Goal: Task Accomplishment & Management: Use online tool/utility

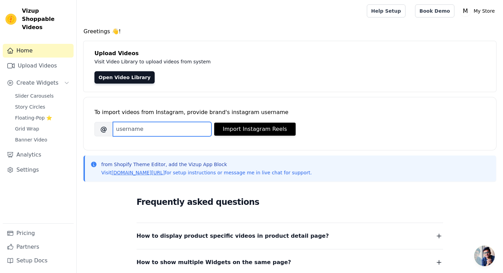
click at [184, 127] on input "Brand's Instagram Username" at bounding box center [162, 129] width 99 height 14
type input "meowscles.fun"
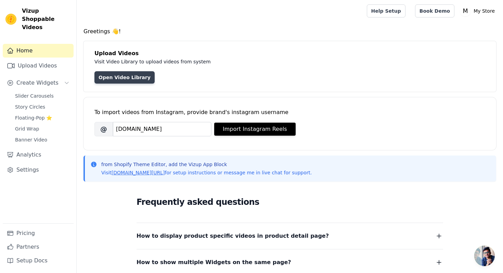
click at [109, 77] on link "Open Video Library" at bounding box center [124, 77] width 60 height 12
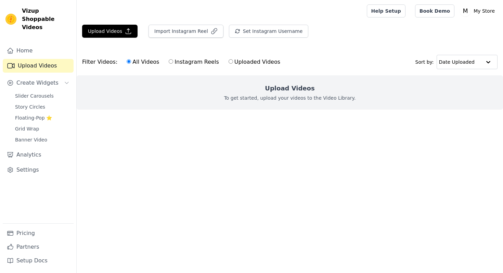
click at [189, 65] on label "Instagram Reels" at bounding box center [193, 61] width 51 height 9
click at [173, 64] on input "Instagram Reels" at bounding box center [171, 61] width 4 height 4
radio input "true"
click at [241, 62] on label "Uploaded Videos" at bounding box center [254, 61] width 52 height 9
click at [233, 62] on input "Uploaded Videos" at bounding box center [231, 61] width 4 height 4
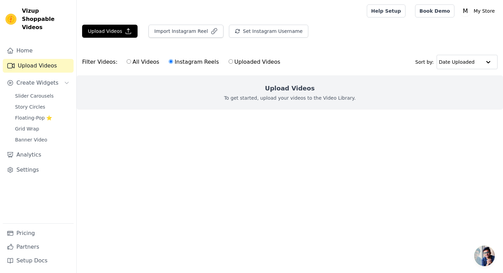
radio input "true"
click at [175, 61] on label "Instagram Reels" at bounding box center [193, 61] width 51 height 9
click at [173, 61] on input "Instagram Reels" at bounding box center [171, 61] width 4 height 4
radio input "true"
click at [318, 106] on div "Upload Videos To get started, upload your videos to the Video Library." at bounding box center [290, 92] width 426 height 34
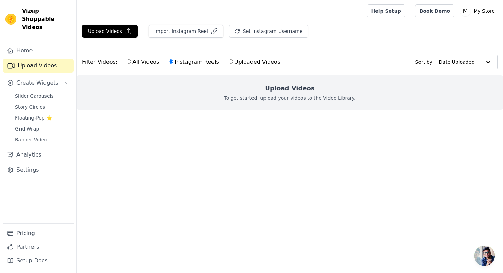
click at [304, 91] on h2 "Upload Videos" at bounding box center [290, 88] width 50 height 10
click at [299, 90] on h2 "Upload Videos" at bounding box center [290, 88] width 50 height 10
click at [296, 116] on ul at bounding box center [290, 114] width 426 height 11
click at [117, 31] on button "Upload Videos" at bounding box center [109, 31] width 55 height 13
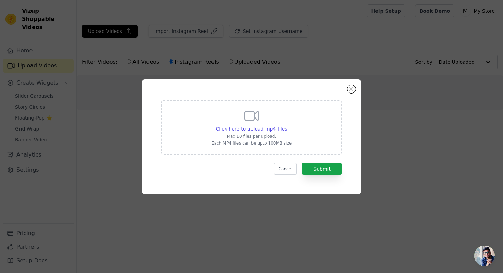
click at [293, 142] on div "Click here to upload mp4 files Max 10 files per upload. Each MP4 files can be u…" at bounding box center [251, 127] width 181 height 55
click at [287, 125] on input "Click here to upload mp4 files Max 10 files per upload. Each MP4 files can be u…" at bounding box center [287, 125] width 0 height 0
type input "C:\fakepath\WhatsApp Video 2025-09-13 at 11.42.31 AM.mp4"
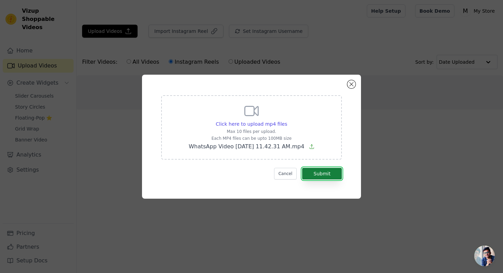
click at [324, 174] on button "Submit" at bounding box center [322, 174] width 40 height 12
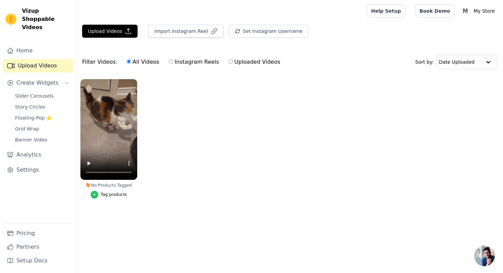
click at [96, 195] on icon "button" at bounding box center [94, 194] width 5 height 5
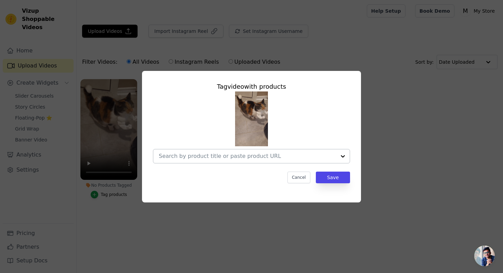
click at [220, 156] on input "No Products Tagged Tag video with products Cancel Save Tag products" at bounding box center [247, 156] width 177 height 7
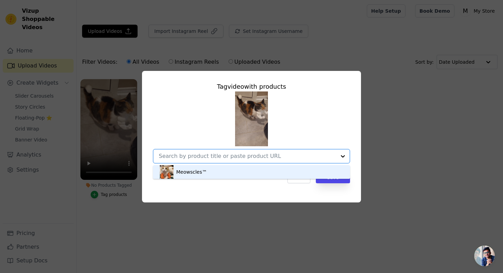
click at [213, 169] on div "Meowscles™" at bounding box center [251, 172] width 183 height 14
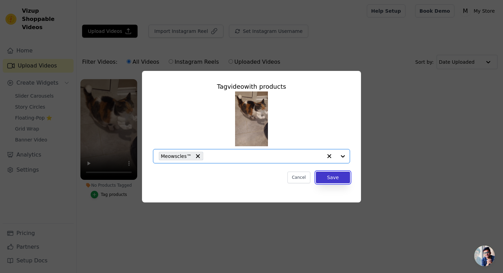
click at [321, 173] on button "Save" at bounding box center [333, 177] width 34 height 12
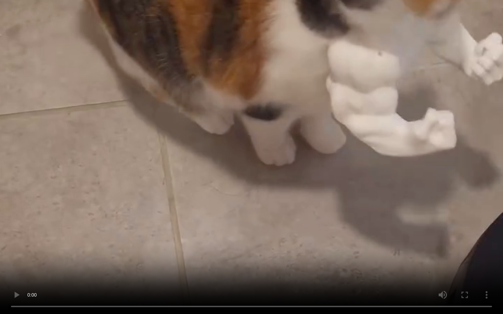
click at [399, 257] on video at bounding box center [251, 157] width 503 height 314
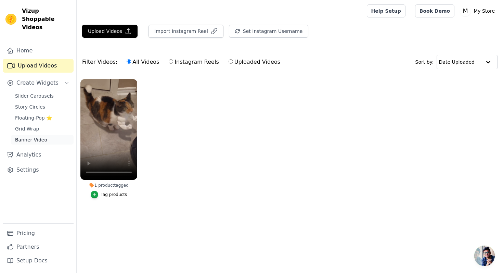
click at [30, 136] on span "Banner Video" at bounding box center [31, 139] width 32 height 7
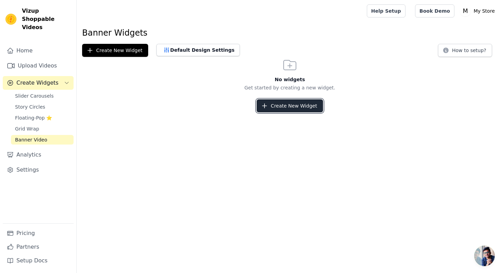
click at [279, 108] on button "Create New Widget" at bounding box center [290, 105] width 66 height 13
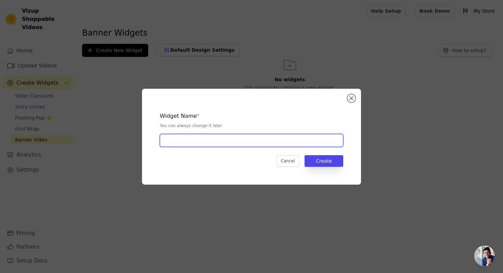
click at [229, 138] on input "text" at bounding box center [251, 140] width 183 height 13
type input "meowscles"
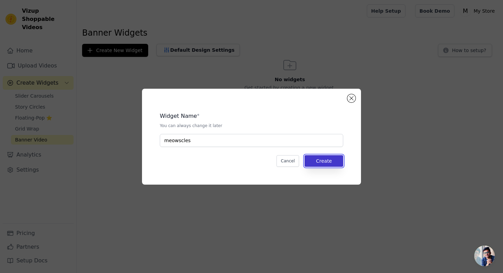
click at [326, 159] on button "Create" at bounding box center [324, 161] width 39 height 12
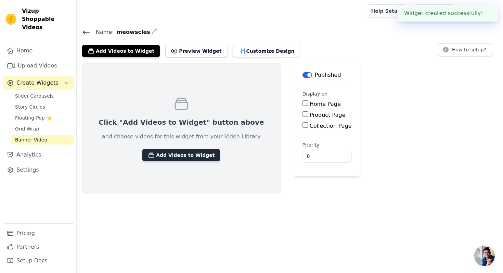
click at [192, 156] on button "Add Videos to Widget" at bounding box center [181, 155] width 78 height 12
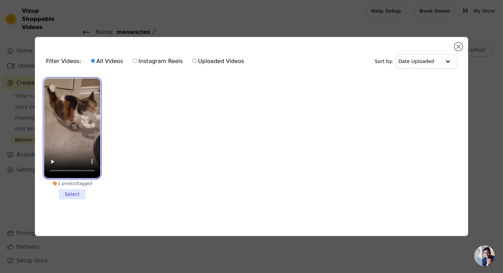
click at [89, 106] on video at bounding box center [72, 128] width 56 height 100
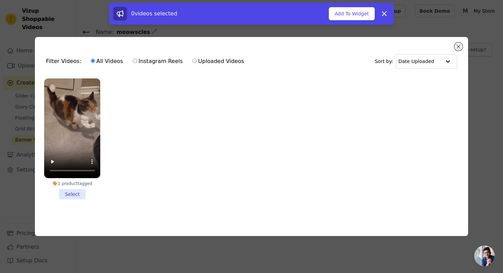
click at [74, 195] on li "1 product tagged Select" at bounding box center [72, 138] width 56 height 121
click at [0, 0] on input "1 product tagged Select" at bounding box center [0, 0] width 0 height 0
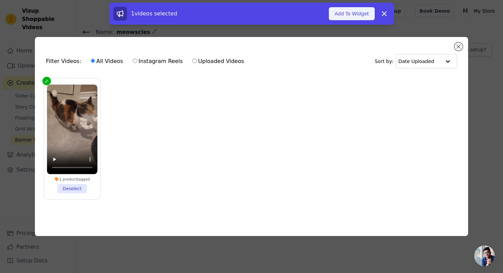
click at [356, 11] on button "Add To Widget" at bounding box center [352, 13] width 46 height 13
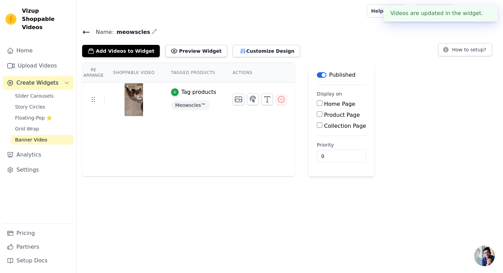
click at [319, 104] on input "Home Page" at bounding box center [319, 102] width 5 height 5
checkbox input "true"
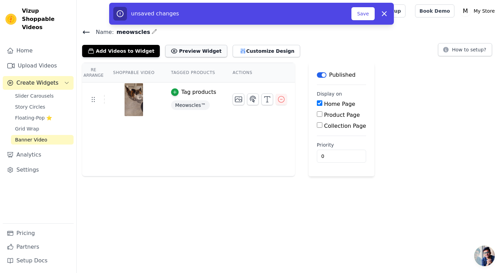
click at [196, 52] on button "Preview Widget" at bounding box center [196, 51] width 62 height 12
click at [400, 101] on div "Re Arrange Shoppable Video Tagged Products Actions Tag products Meowscles™ Save…" at bounding box center [290, 120] width 426 height 114
click at [241, 51] on icon "button" at bounding box center [243, 51] width 4 height 5
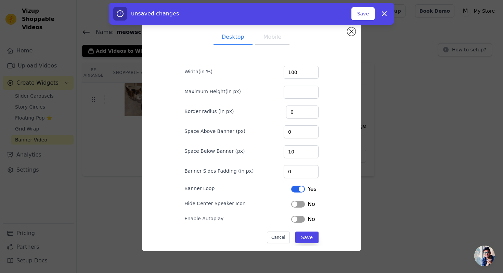
click at [129, 167] on div "Desktop Mobile Width(in %) 100 Maximum Height(in px) Border radius (in px) 0 Sp…" at bounding box center [251, 136] width 481 height 251
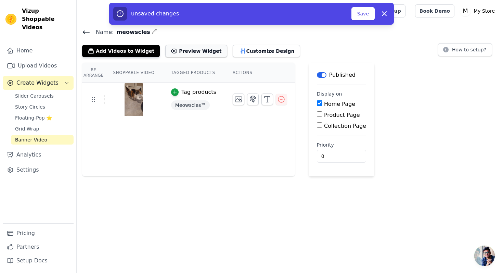
click at [200, 54] on button "Preview Widget" at bounding box center [196, 51] width 62 height 12
click at [257, 51] on button "Customize Design" at bounding box center [266, 51] width 67 height 12
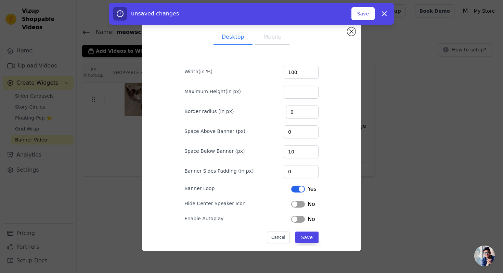
click at [269, 39] on button "Mobile" at bounding box center [272, 37] width 34 height 15
click at [305, 235] on button "Save" at bounding box center [306, 237] width 23 height 12
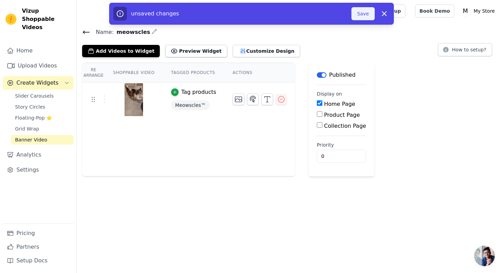
click at [360, 17] on button "Save" at bounding box center [362, 13] width 23 height 13
click at [359, 17] on div at bounding box center [220, 11] width 276 height 22
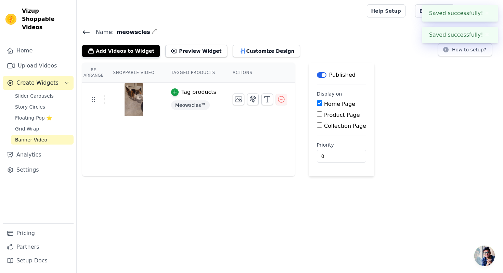
click at [439, 59] on div "Name: meowscles Add Videos to Widget Preview Widget Customize Design How to set…" at bounding box center [290, 101] width 426 height 149
click at [175, 54] on button "Preview Widget" at bounding box center [196, 51] width 62 height 12
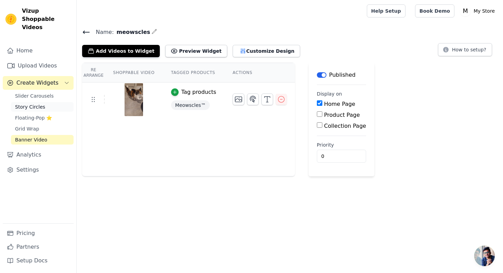
click at [44, 102] on link "Story Circles" at bounding box center [42, 107] width 63 height 10
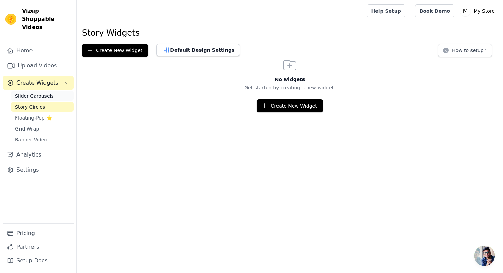
click at [49, 92] on span "Slider Carousels" at bounding box center [34, 95] width 39 height 7
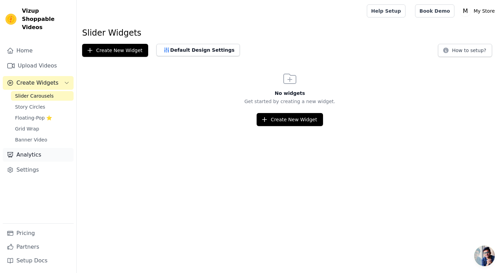
click at [35, 148] on link "Analytics" at bounding box center [38, 155] width 71 height 14
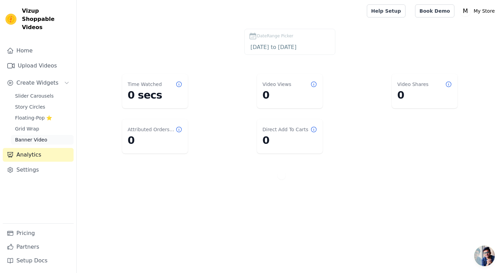
click at [40, 136] on span "Banner Video" at bounding box center [31, 139] width 32 height 7
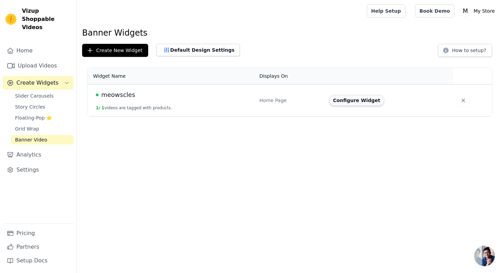
click at [361, 104] on button "Configure Widget" at bounding box center [356, 100] width 55 height 11
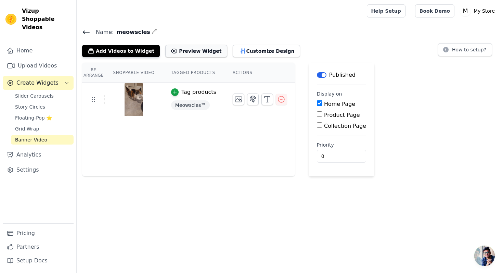
click at [204, 53] on button "Preview Widget" at bounding box center [196, 51] width 62 height 12
click at [255, 45] on button "Customize Design" at bounding box center [266, 51] width 67 height 12
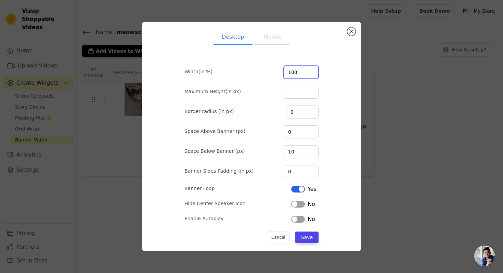
click at [314, 73] on input "100" at bounding box center [301, 72] width 35 height 13
click at [279, 41] on button "Mobile" at bounding box center [272, 37] width 34 height 15
click at [350, 34] on button "Close modal" at bounding box center [351, 31] width 8 height 8
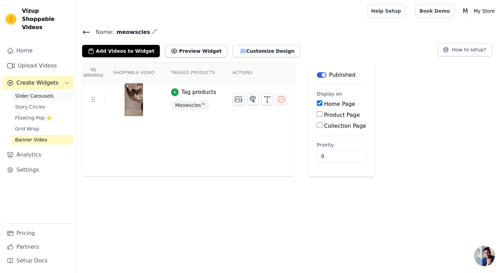
click at [25, 92] on span "Slider Carousels" at bounding box center [34, 95] width 39 height 7
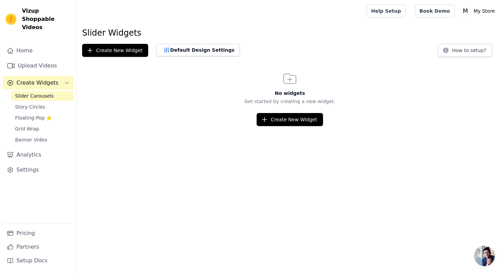
click at [34, 79] on span "Create Widgets" at bounding box center [37, 83] width 42 height 8
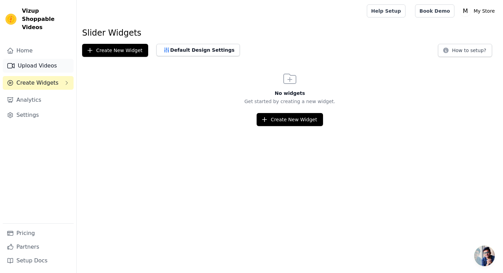
click at [38, 62] on link "Upload Videos" at bounding box center [38, 66] width 71 height 14
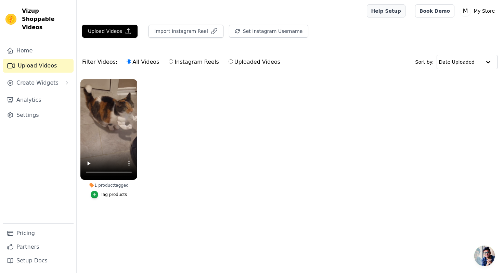
click at [399, 8] on link "Help Setup" at bounding box center [386, 10] width 39 height 13
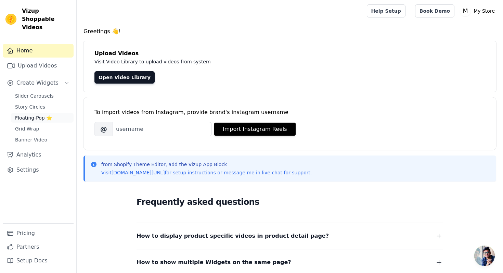
click at [44, 114] on span "Floating-Pop ⭐" at bounding box center [33, 117] width 37 height 7
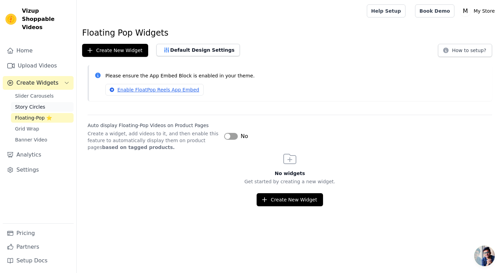
click at [52, 102] on link "Story Circles" at bounding box center [42, 107] width 63 height 10
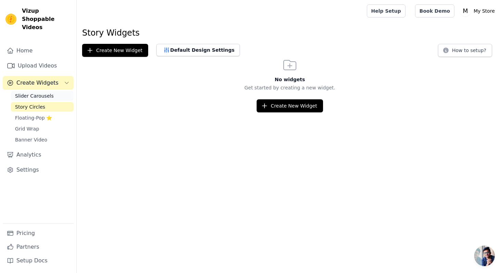
click at [54, 91] on link "Slider Carousels" at bounding box center [42, 96] width 63 height 10
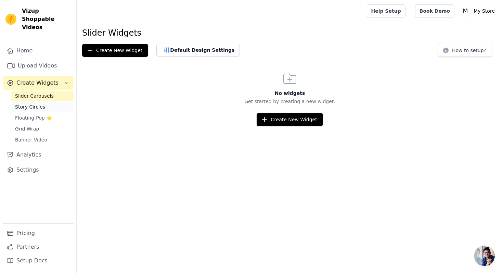
click at [50, 102] on link "Story Circles" at bounding box center [42, 107] width 63 height 10
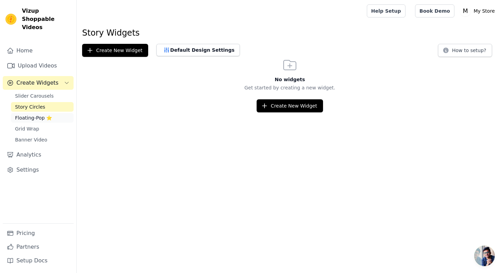
click at [54, 113] on link "Floating-Pop ⭐" at bounding box center [42, 118] width 63 height 10
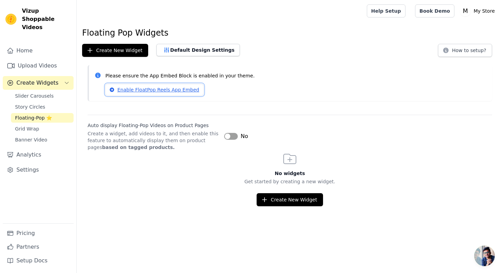
click at [160, 89] on link "Enable FloatPop Reels App Embed" at bounding box center [154, 90] width 98 height 12
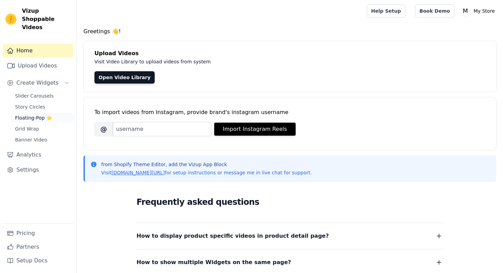
click at [31, 114] on span "Floating-Pop ⭐" at bounding box center [33, 117] width 37 height 7
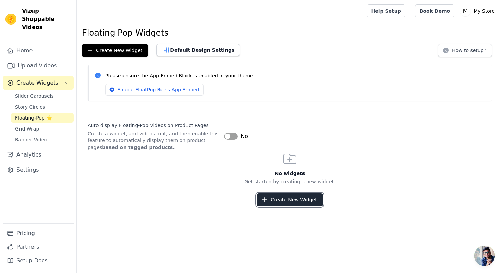
click at [272, 200] on button "Create New Widget" at bounding box center [290, 199] width 66 height 13
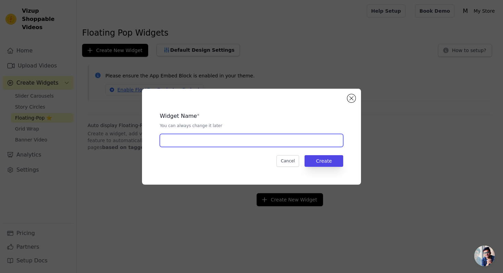
click at [287, 134] on input "text" at bounding box center [251, 140] width 183 height 13
type input "meowscles"
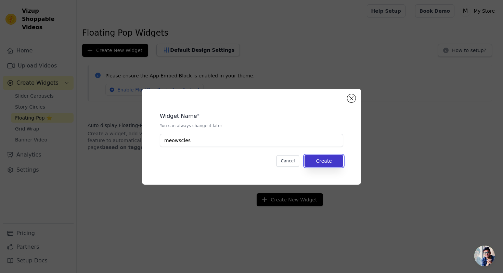
click at [331, 158] on button "Create" at bounding box center [324, 161] width 39 height 12
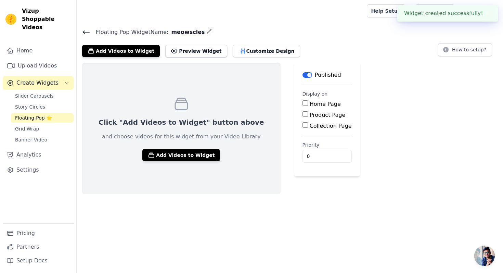
click at [302, 102] on input "Home Page" at bounding box center [304, 102] width 5 height 5
checkbox input "true"
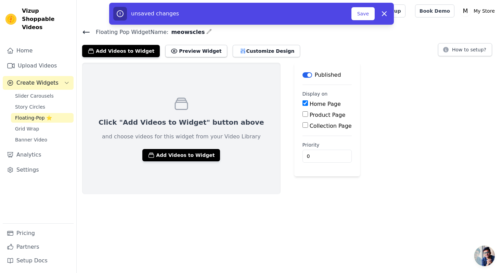
click at [172, 161] on div "Click "Add Videos to Widget" button above and choose videos for this widget fro…" at bounding box center [181, 128] width 198 height 131
click at [176, 157] on button "Add Videos to Widget" at bounding box center [181, 155] width 78 height 12
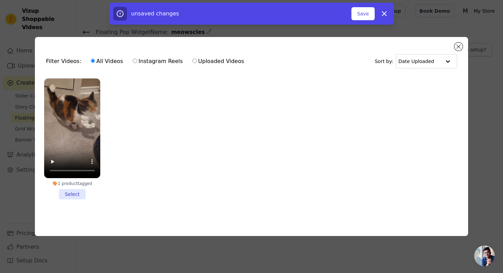
click at [67, 189] on li "1 product tagged Select" at bounding box center [72, 138] width 56 height 121
click at [0, 0] on input "1 product tagged Select" at bounding box center [0, 0] width 0 height 0
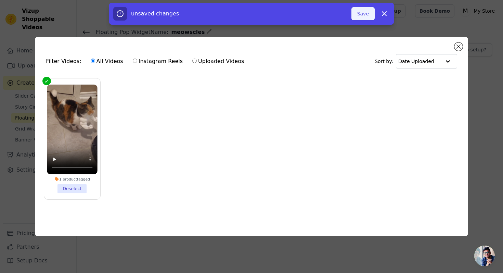
click at [358, 15] on button "Save" at bounding box center [362, 13] width 23 height 13
click at [445, 70] on div "Filter Videos: All Videos Instagram Reels Uploaded Videos Sort by: Date Uploaded" at bounding box center [251, 61] width 422 height 27
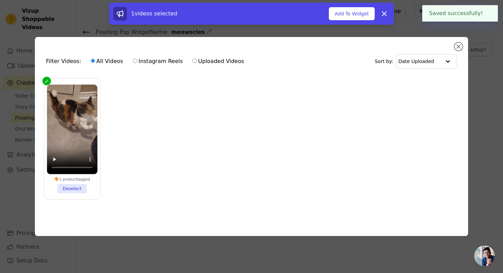
click at [455, 43] on div "Filter Videos: All Videos Instagram Reels Uploaded Videos Sort by: Date Uploade…" at bounding box center [251, 136] width 433 height 199
click at [456, 47] on button "Close modal" at bounding box center [458, 46] width 8 height 8
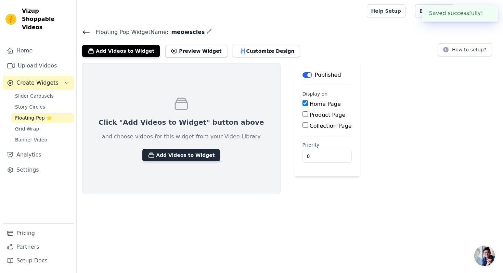
click at [192, 156] on button "Add Videos to Widget" at bounding box center [181, 155] width 78 height 12
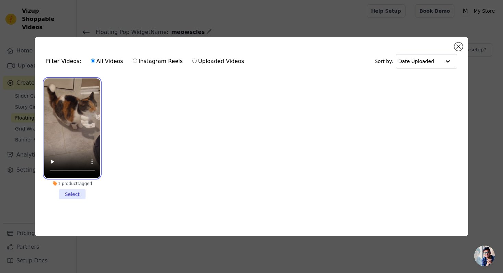
click at [94, 146] on video at bounding box center [72, 128] width 56 height 100
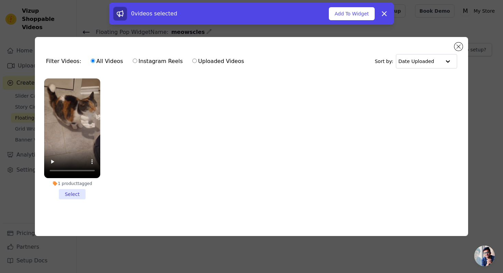
click at [80, 194] on li "1 product tagged Select" at bounding box center [72, 138] width 56 height 121
click at [0, 0] on input "1 product tagged Select" at bounding box center [0, 0] width 0 height 0
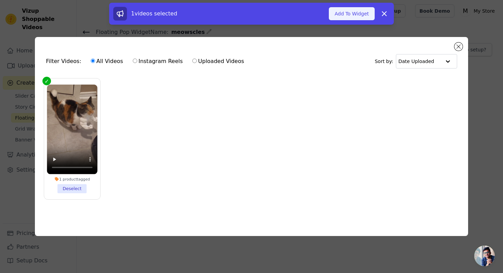
click at [342, 16] on button "Add To Widget" at bounding box center [352, 13] width 46 height 13
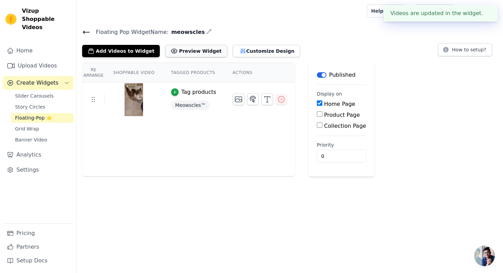
click at [193, 50] on button "Preview Widget" at bounding box center [196, 51] width 62 height 12
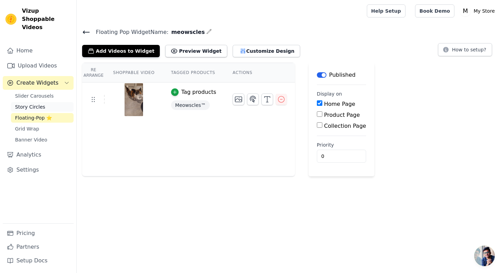
click at [54, 102] on link "Story Circles" at bounding box center [42, 107] width 63 height 10
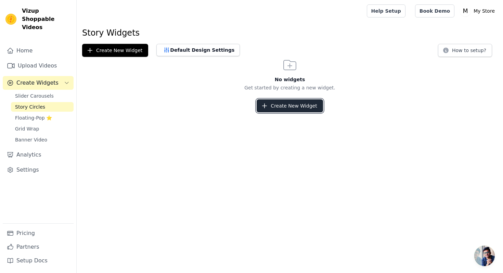
click at [270, 102] on button "Create New Widget" at bounding box center [290, 105] width 66 height 13
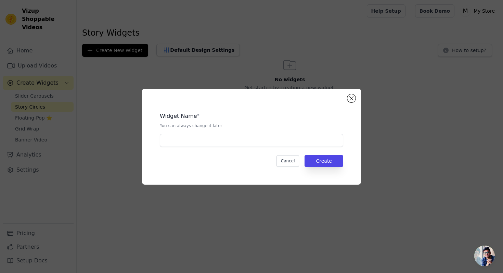
click at [224, 149] on div "Widget Name * You can always change it later Cancel Create" at bounding box center [251, 137] width 197 height 74
click at [224, 142] on input "text" at bounding box center [251, 140] width 183 height 13
type input "meowscles"
click at [317, 157] on button "Create" at bounding box center [324, 161] width 39 height 12
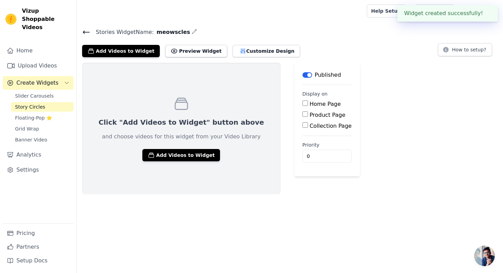
click at [310, 104] on label "Home Page" at bounding box center [325, 104] width 31 height 7
click at [302, 104] on input "Home Page" at bounding box center [304, 102] width 5 height 5
checkbox input "true"
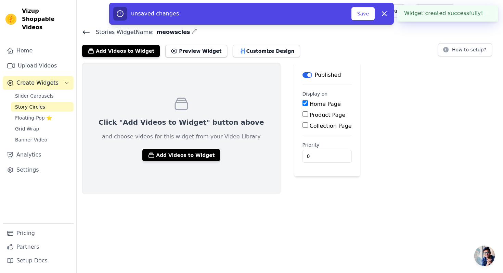
click at [155, 163] on div "Click "Add Videos to Widget" button above and choose videos for this widget fro…" at bounding box center [181, 128] width 198 height 131
click at [159, 156] on button "Add Videos to Widget" at bounding box center [181, 155] width 78 height 12
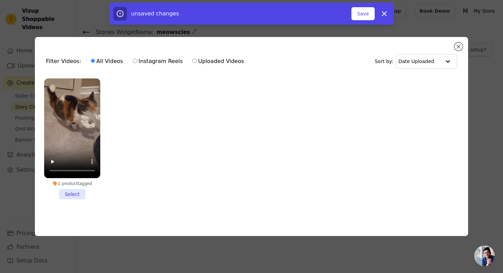
click at [68, 189] on li "1 product tagged Select" at bounding box center [72, 138] width 56 height 121
click at [0, 0] on input "1 product tagged Select" at bounding box center [0, 0] width 0 height 0
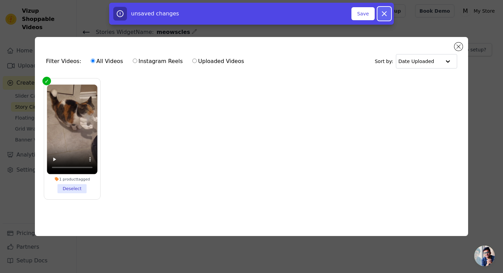
click at [387, 10] on icon "button" at bounding box center [384, 14] width 8 height 8
click at [350, 11] on button "Add To Widget" at bounding box center [352, 13] width 46 height 13
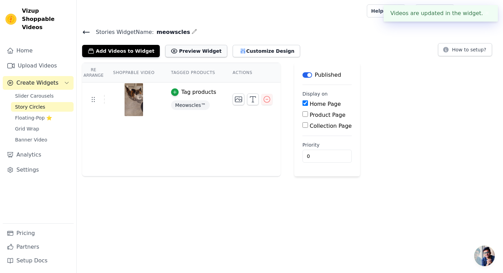
click at [178, 53] on button "Preview Widget" at bounding box center [196, 51] width 62 height 12
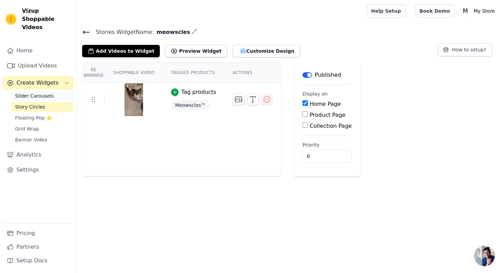
click at [49, 92] on span "Slider Carousels" at bounding box center [34, 95] width 39 height 7
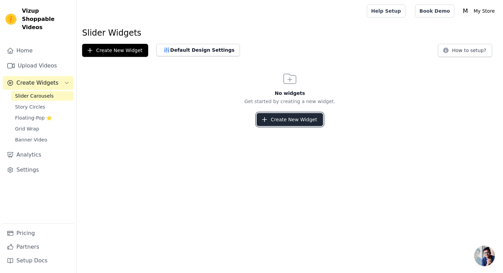
click at [292, 119] on button "Create New Widget" at bounding box center [290, 119] width 66 height 13
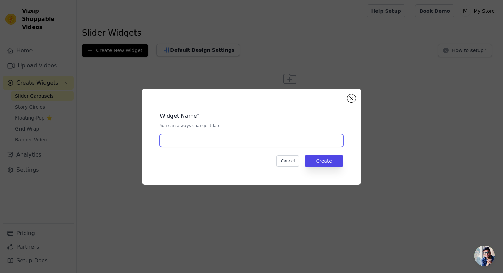
click at [219, 138] on input "text" at bounding box center [251, 140] width 183 height 13
type input "meowscles"
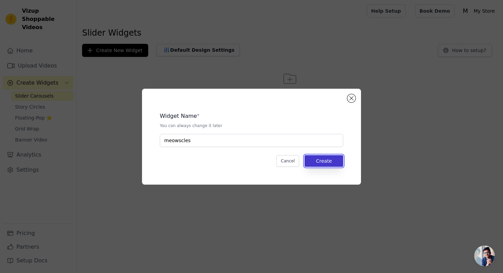
click at [318, 163] on button "Create" at bounding box center [324, 161] width 39 height 12
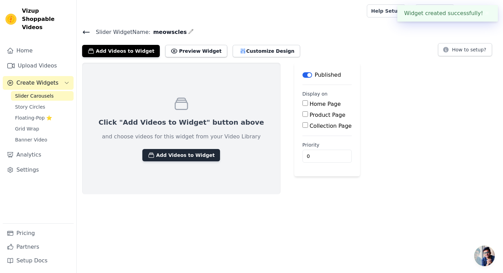
click at [160, 155] on button "Add Videos to Widget" at bounding box center [181, 155] width 78 height 12
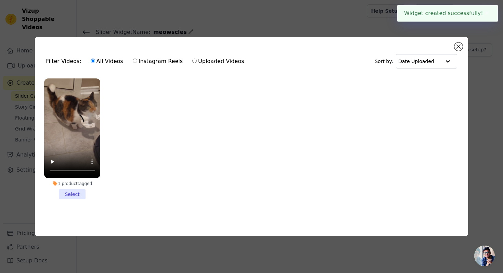
click at [73, 197] on li "1 product tagged Select" at bounding box center [72, 138] width 56 height 121
click at [0, 0] on input "1 product tagged Select" at bounding box center [0, 0] width 0 height 0
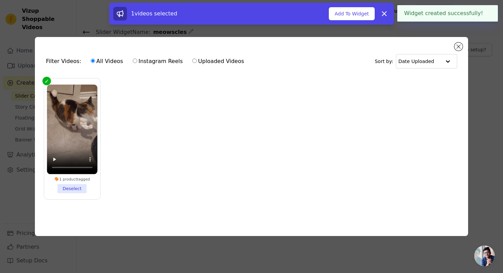
click at [335, 6] on div "1 videos selected Add To Widget Dismiss" at bounding box center [251, 14] width 285 height 22
click at [335, 12] on button "Add To Widget" at bounding box center [352, 13] width 46 height 13
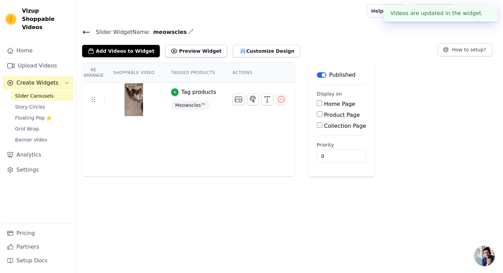
click at [324, 103] on label "Home Page" at bounding box center [339, 104] width 31 height 7
click at [322, 103] on input "Home Page" at bounding box center [319, 102] width 5 height 5
checkbox input "true"
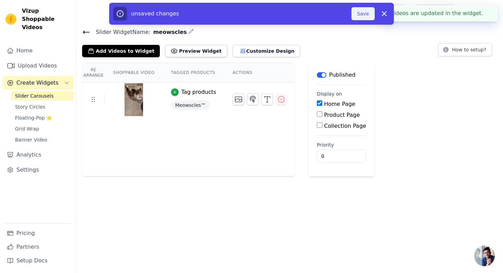
click at [365, 20] on button "Save" at bounding box center [362, 13] width 23 height 13
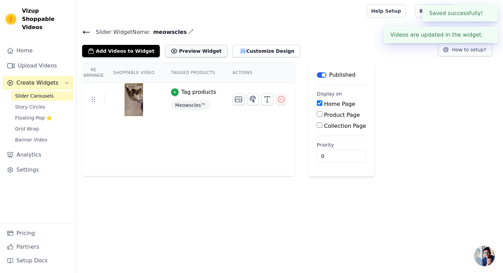
click at [188, 50] on button "Preview Widget" at bounding box center [196, 51] width 62 height 12
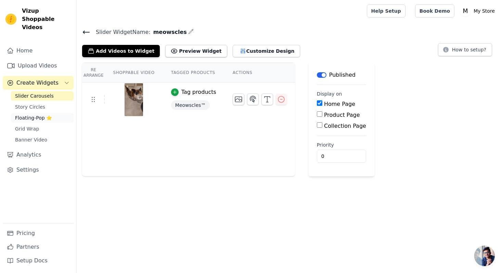
click at [18, 113] on link "Floating-Pop ⭐" at bounding box center [42, 118] width 63 height 10
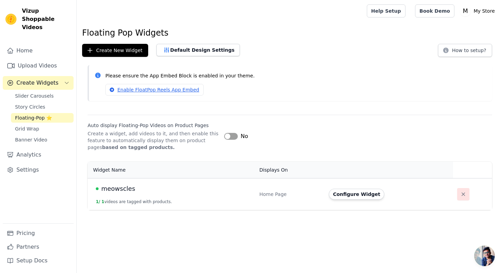
click at [462, 194] on icon "button" at bounding box center [463, 193] width 3 height 3
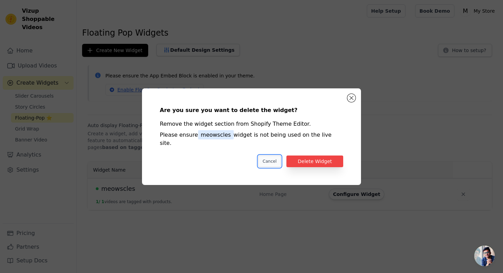
click at [271, 157] on button "Cancel" at bounding box center [269, 161] width 23 height 12
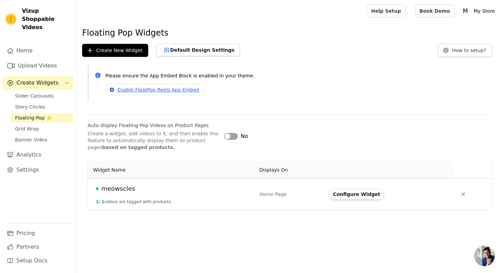
click at [230, 139] on button "Label" at bounding box center [231, 136] width 14 height 7
click at [460, 191] on icon "button" at bounding box center [463, 194] width 7 height 7
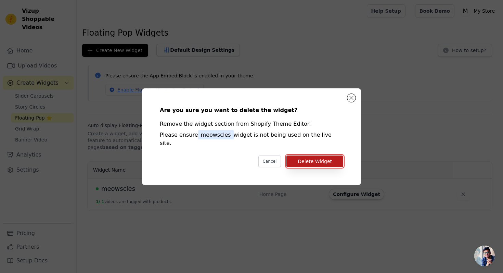
click at [327, 157] on button "Delete Widget" at bounding box center [314, 161] width 57 height 12
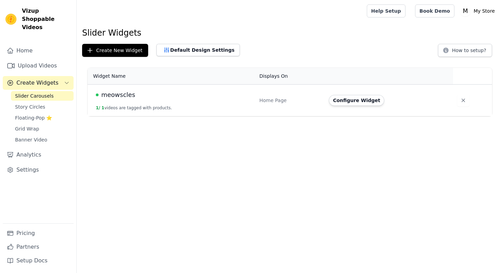
click at [172, 107] on td "meowscles 1 / 1 videos are tagged with products." at bounding box center [172, 101] width 168 height 32
click at [371, 100] on button "Configure Widget" at bounding box center [356, 100] width 55 height 11
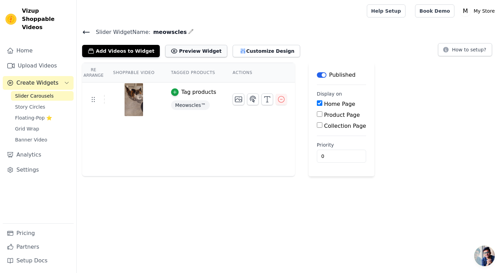
click at [175, 53] on button "Preview Widget" at bounding box center [196, 51] width 62 height 12
click at [241, 51] on button "Customize Design" at bounding box center [266, 51] width 67 height 12
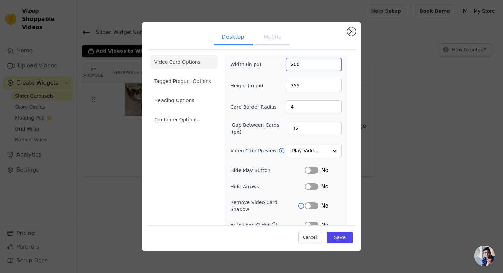
drag, startPoint x: 315, startPoint y: 63, endPoint x: 281, endPoint y: 63, distance: 34.6
click at [281, 63] on div "Width (in px) 200" at bounding box center [286, 64] width 112 height 13
click at [283, 39] on button "Mobile" at bounding box center [272, 37] width 34 height 15
click at [305, 63] on input "200" at bounding box center [314, 64] width 56 height 13
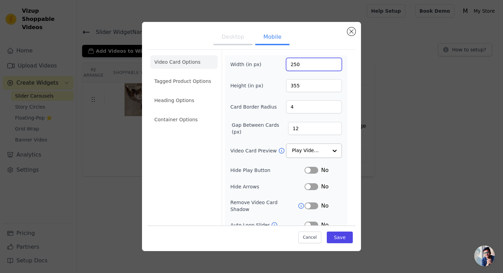
type input "250"
click at [302, 153] on input "Video Card Preview" at bounding box center [309, 151] width 35 height 14
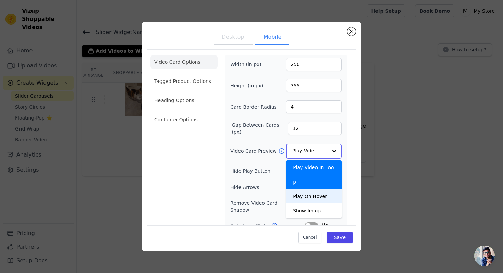
click at [301, 189] on div "Play On Hover" at bounding box center [314, 196] width 56 height 14
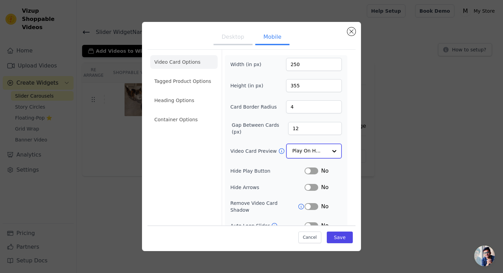
click at [297, 152] on input "Video Card Preview" at bounding box center [309, 151] width 35 height 14
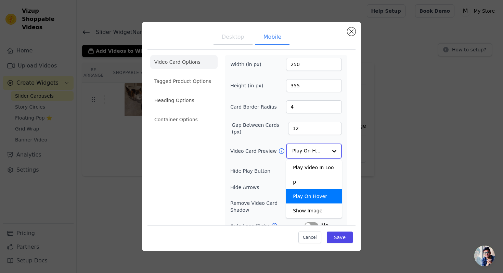
click at [307, 153] on input "Video Card Preview" at bounding box center [309, 151] width 35 height 14
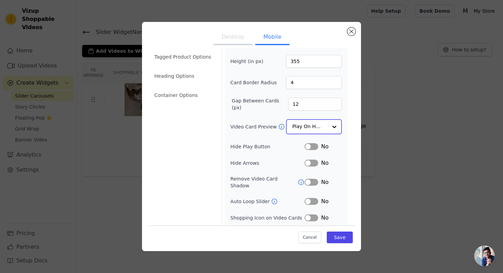
scroll to position [29, 0]
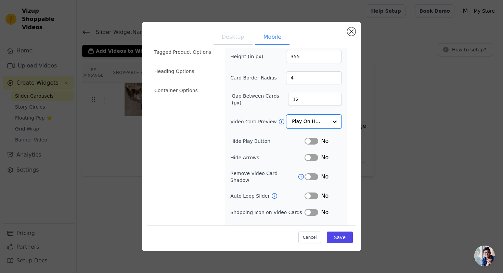
click at [313, 142] on button "Label" at bounding box center [312, 141] width 14 height 7
click at [319, 126] on input "Video Card Preview" at bounding box center [309, 122] width 35 height 14
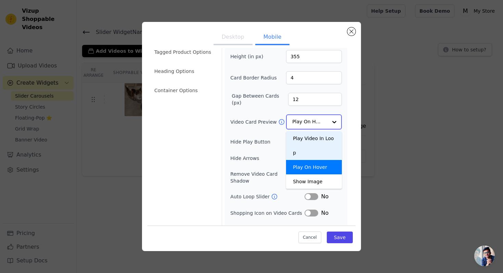
click at [313, 137] on div "Play Video In Loop" at bounding box center [314, 145] width 56 height 29
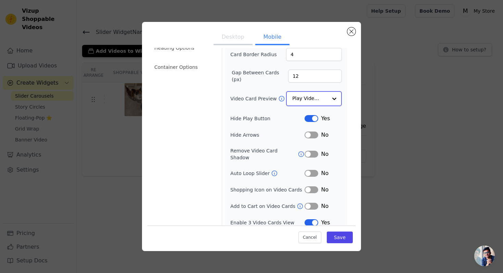
scroll to position [54, 0]
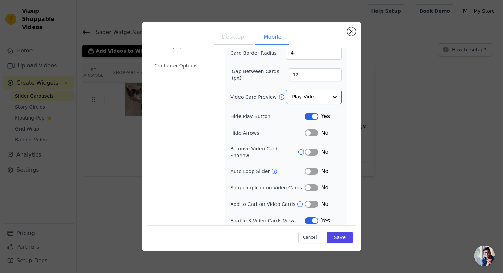
click at [310, 200] on button "Label" at bounding box center [312, 203] width 14 height 7
click at [313, 168] on button "Label" at bounding box center [312, 171] width 14 height 7
click at [312, 185] on button "Label" at bounding box center [312, 188] width 14 height 7
click at [308, 151] on button "Label" at bounding box center [312, 152] width 14 height 7
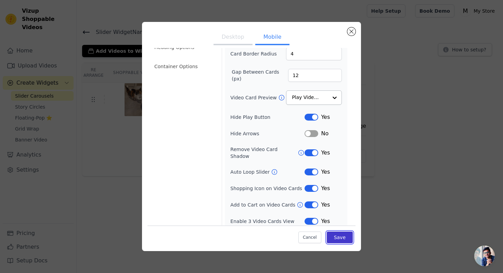
click at [343, 238] on button "Save" at bounding box center [340, 237] width 26 height 12
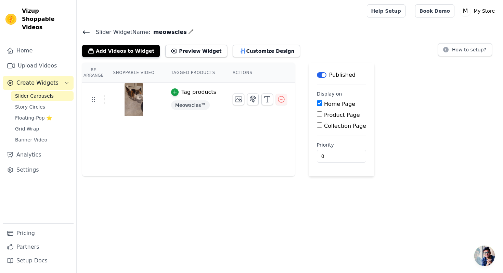
click at [255, 57] on div "Slider Widget Name: meowscles Add Videos to Widget Preview Widget Customize Des…" at bounding box center [290, 101] width 426 height 149
click at [255, 49] on button "Customize Design" at bounding box center [266, 51] width 67 height 12
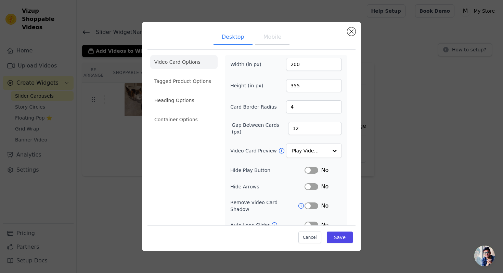
click at [271, 33] on button "Mobile" at bounding box center [272, 37] width 34 height 15
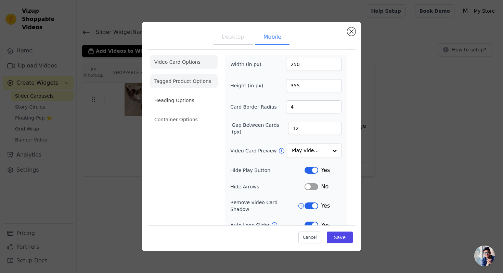
click at [183, 76] on li "Tagged Product Options" at bounding box center [183, 81] width 67 height 14
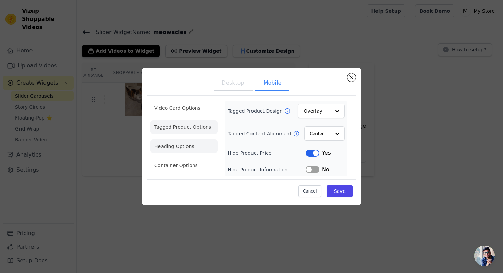
click at [175, 140] on li "Heading Options" at bounding box center [183, 146] width 67 height 14
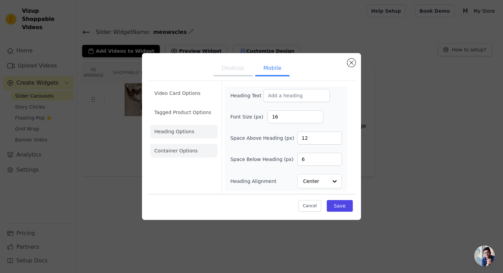
click at [171, 148] on li "Container Options" at bounding box center [183, 151] width 67 height 14
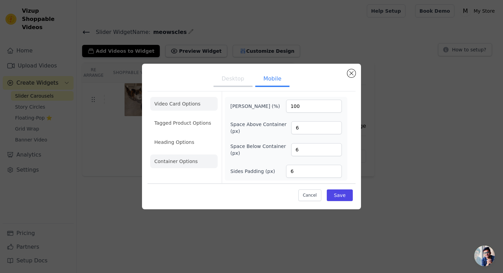
click at [185, 105] on li "Video Card Options" at bounding box center [183, 104] width 67 height 14
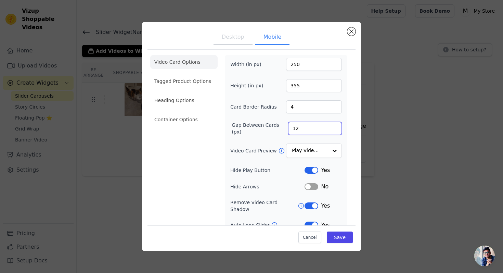
click at [315, 129] on input "12" at bounding box center [315, 128] width 54 height 13
drag, startPoint x: 315, startPoint y: 129, endPoint x: 287, endPoint y: 131, distance: 27.7
click at [288, 131] on input "12" at bounding box center [315, 128] width 54 height 13
type input "0"
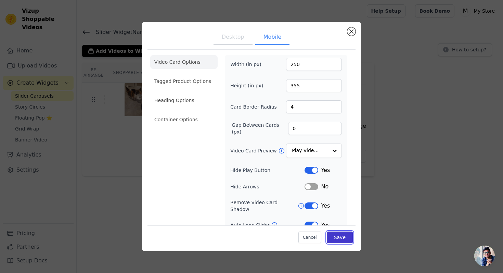
click at [341, 240] on button "Save" at bounding box center [340, 237] width 26 height 12
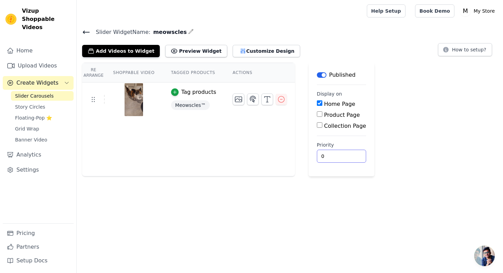
click at [329, 157] on input "0" at bounding box center [341, 156] width 49 height 13
type input "1"
click at [343, 153] on input "1" at bounding box center [341, 156] width 49 height 13
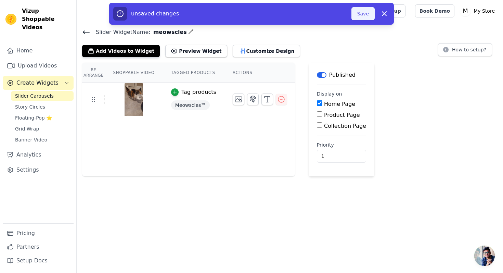
click at [357, 10] on button "Save" at bounding box center [362, 13] width 23 height 13
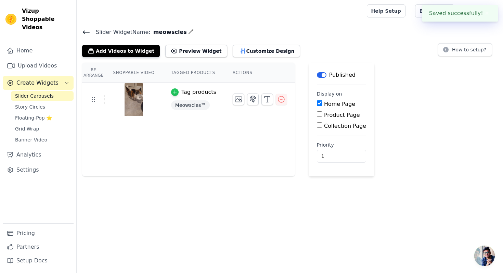
click at [176, 91] on icon "button" at bounding box center [174, 92] width 5 height 5
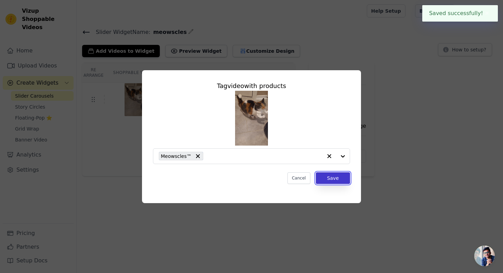
click at [321, 176] on button "Save" at bounding box center [333, 178] width 34 height 12
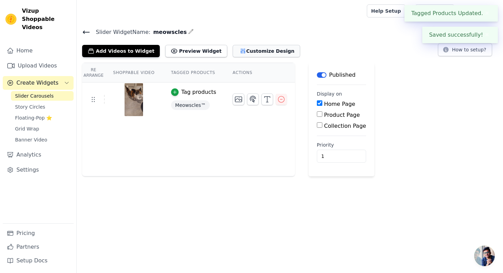
click at [240, 50] on icon "button" at bounding box center [243, 51] width 7 height 7
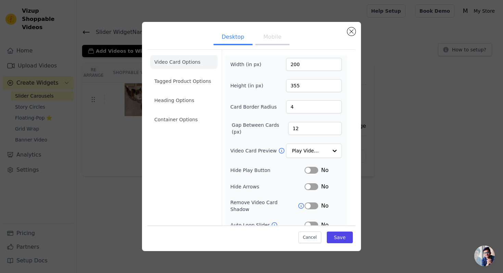
click at [273, 41] on button "Mobile" at bounding box center [272, 37] width 34 height 15
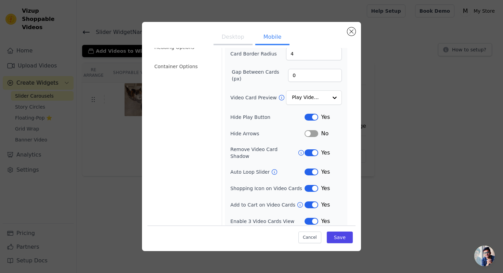
click at [272, 169] on icon at bounding box center [274, 171] width 5 height 5
click at [273, 168] on icon at bounding box center [274, 171] width 7 height 7
click at [308, 168] on div "Yes" at bounding box center [323, 172] width 37 height 8
click at [309, 168] on button "Label" at bounding box center [312, 171] width 14 height 7
click at [339, 240] on button "Save" at bounding box center [340, 237] width 26 height 12
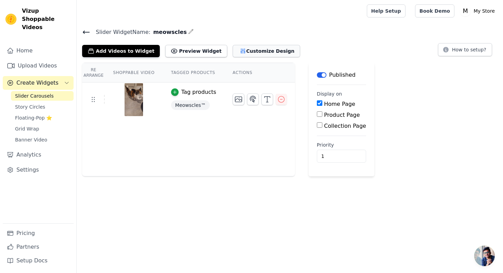
click at [240, 52] on button "Customize Design" at bounding box center [266, 51] width 67 height 12
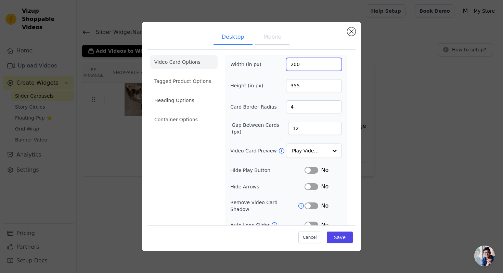
drag, startPoint x: 307, startPoint y: 62, endPoint x: 258, endPoint y: 69, distance: 49.4
click at [258, 69] on div "Width (in px) 200" at bounding box center [286, 64] width 112 height 13
click at [303, 64] on input "200" at bounding box center [314, 64] width 56 height 13
drag, startPoint x: 303, startPoint y: 64, endPoint x: 289, endPoint y: 67, distance: 14.3
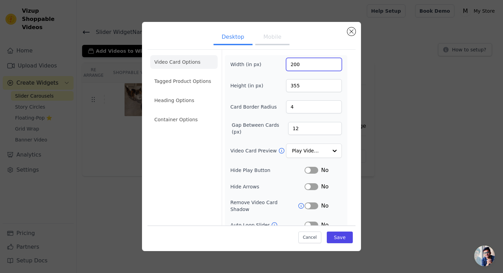
click at [289, 67] on input "200" at bounding box center [314, 64] width 56 height 13
click at [277, 40] on button "Mobile" at bounding box center [272, 37] width 34 height 15
click at [317, 52] on form "Width (in px) 250 Height (in px) 355 Card Border Radius 4 Gap Between Cards (px…" at bounding box center [286, 167] width 128 height 234
click at [311, 61] on input "250" at bounding box center [314, 64] width 56 height 13
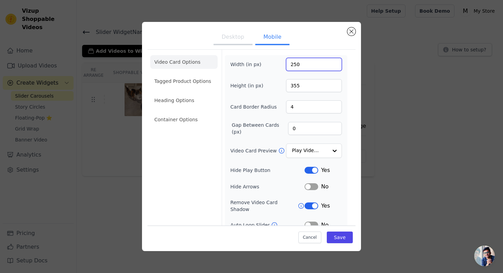
click at [311, 61] on input "250" at bounding box center [314, 64] width 56 height 13
type input "400"
click at [338, 235] on button "Save" at bounding box center [340, 237] width 26 height 12
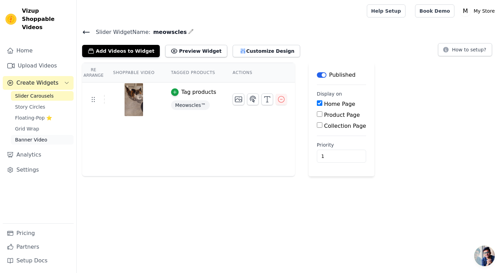
click at [39, 136] on span "Banner Video" at bounding box center [31, 139] width 32 height 7
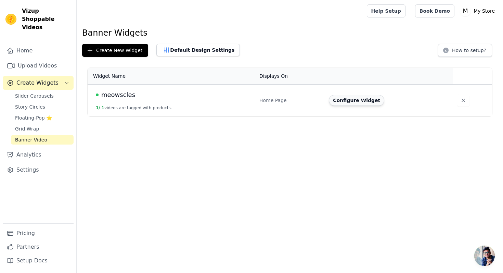
click at [372, 102] on button "Configure Widget" at bounding box center [356, 100] width 55 height 11
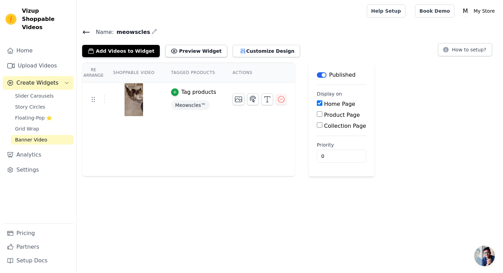
click at [318, 113] on input "Product Page" at bounding box center [319, 113] width 5 height 5
checkbox input "true"
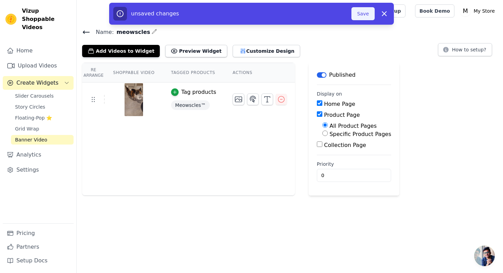
click at [365, 12] on button "Save" at bounding box center [362, 13] width 23 height 13
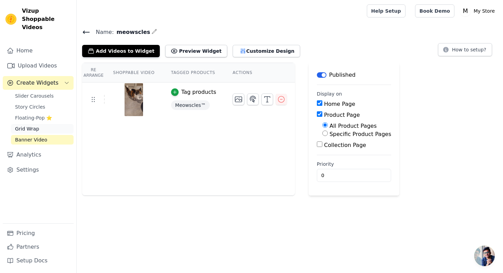
click at [32, 125] on span "Grid Wrap" at bounding box center [27, 128] width 24 height 7
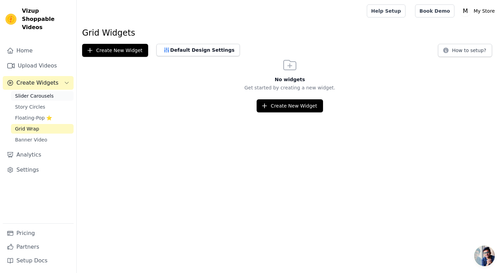
click at [30, 92] on span "Slider Carousels" at bounding box center [34, 95] width 39 height 7
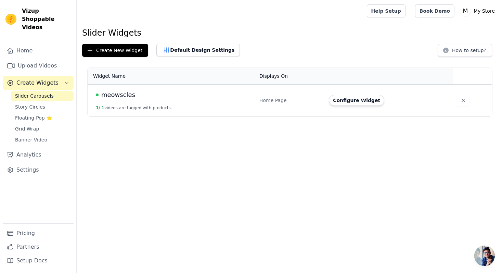
click at [407, 104] on div "Configure Widget" at bounding box center [387, 100] width 116 height 11
click at [205, 105] on td "meowscles 1 / 1 videos are tagged with products." at bounding box center [172, 101] width 168 height 32
click at [346, 107] on td "Configure Widget" at bounding box center [389, 101] width 128 height 32
click at [347, 99] on button "Configure Widget" at bounding box center [356, 100] width 55 height 11
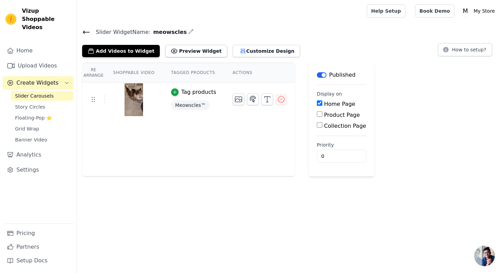
click at [326, 112] on label "Product Page" at bounding box center [342, 115] width 36 height 7
click at [322, 112] on input "Product Page" at bounding box center [319, 113] width 5 height 5
checkbox input "true"
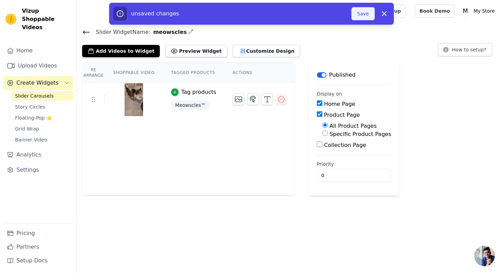
click at [354, 17] on button "Save" at bounding box center [362, 13] width 23 height 13
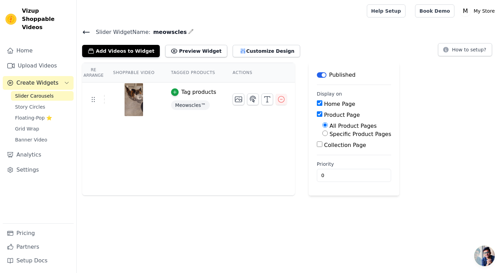
click at [30, 103] on div "Slider Carousels Story Circles Floating-Pop ⭐ Grid Wrap Banner Video" at bounding box center [42, 117] width 63 height 53
click at [32, 103] on span "Story Circles" at bounding box center [30, 106] width 30 height 7
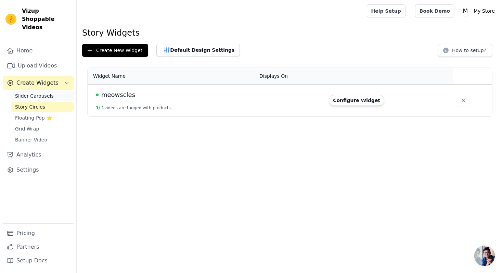
click at [39, 92] on span "Slider Carousels" at bounding box center [34, 95] width 39 height 7
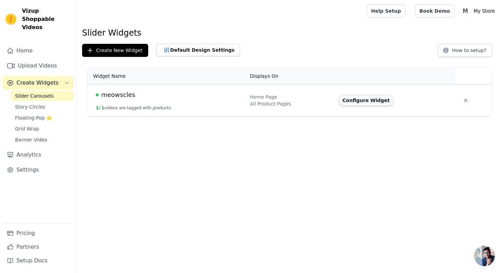
click at [353, 100] on button "Configure Widget" at bounding box center [365, 100] width 55 height 11
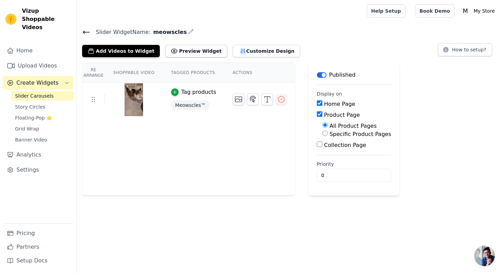
click at [329, 114] on label "Product Page" at bounding box center [342, 115] width 36 height 7
click at [322, 114] on input "Product Page" at bounding box center [319, 113] width 5 height 5
checkbox input "false"
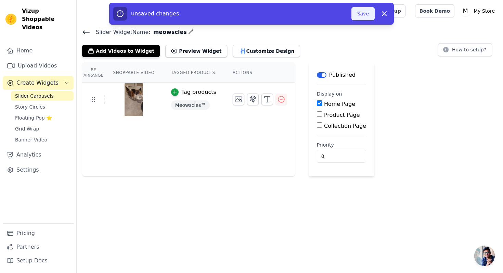
click at [357, 17] on button "Save" at bounding box center [362, 13] width 23 height 13
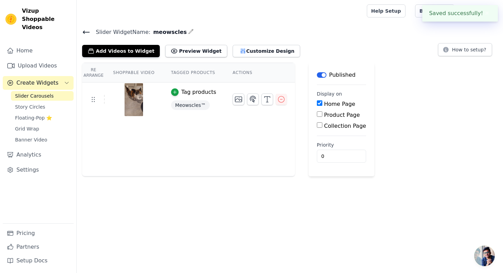
click at [89, 29] on icon at bounding box center [86, 32] width 8 height 8
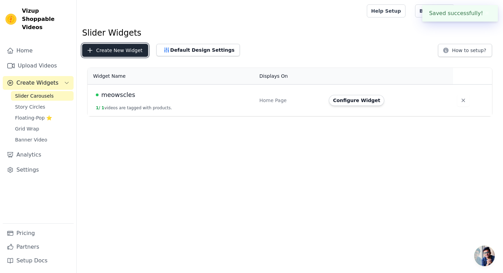
click at [103, 52] on button "Create New Widget" at bounding box center [115, 50] width 66 height 13
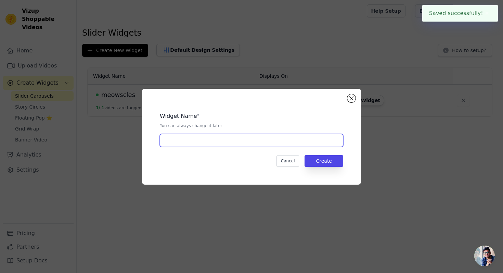
click at [185, 139] on input "text" at bounding box center [251, 140] width 183 height 13
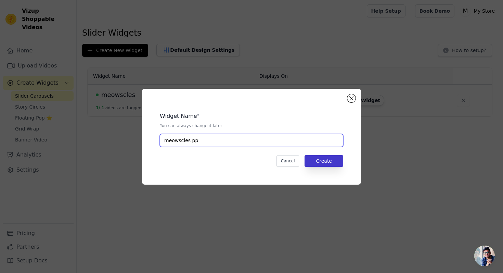
type input "meowscles pp"
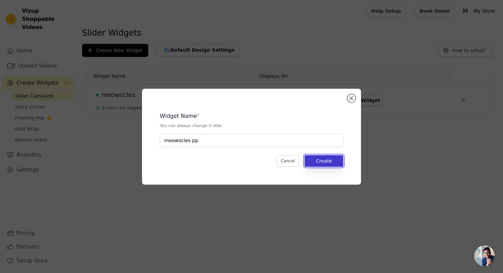
click at [309, 163] on button "Create" at bounding box center [324, 161] width 39 height 12
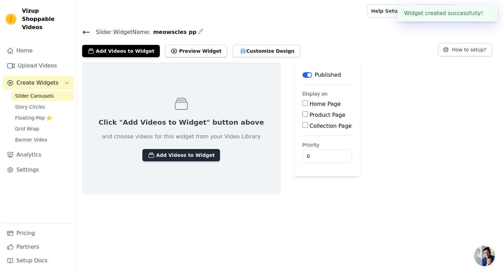
click at [191, 155] on button "Add Videos to Widget" at bounding box center [181, 155] width 78 height 12
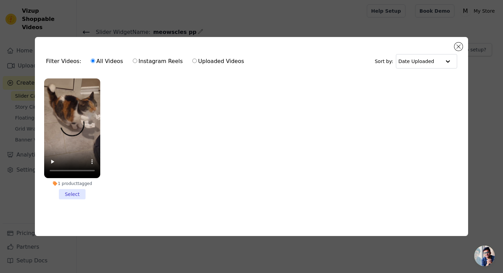
click at [30, 123] on div "Filter Videos: All Videos Instagram Reels Uploaded Videos Sort by: Date Uploade…" at bounding box center [251, 136] width 481 height 221
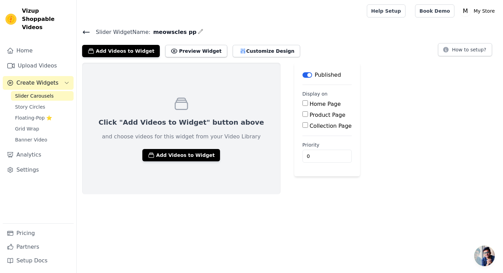
click at [302, 110] on div "Home Page Product Page Collection Page" at bounding box center [326, 115] width 49 height 30
click at [302, 112] on input "Product Page" at bounding box center [304, 113] width 5 height 5
checkbox input "true"
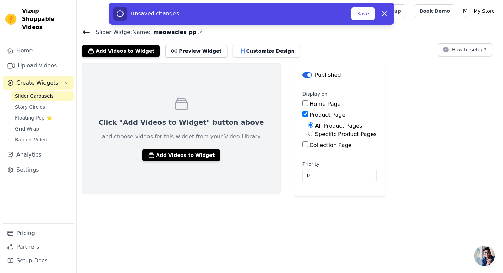
click at [154, 163] on div "Click "Add Videos to Widget" button above and choose videos for this widget fro…" at bounding box center [181, 128] width 198 height 131
click at [160, 161] on div "Click "Add Videos to Widget" button above and choose videos for this widget fro…" at bounding box center [181, 128] width 198 height 131
click at [166, 152] on button "Add Videos to Widget" at bounding box center [181, 155] width 78 height 12
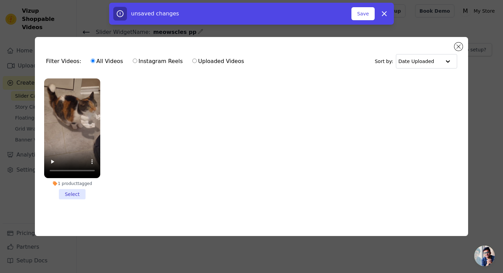
click at [76, 196] on li "1 product tagged Select" at bounding box center [72, 138] width 56 height 121
click at [0, 0] on input "1 product tagged Select" at bounding box center [0, 0] width 0 height 0
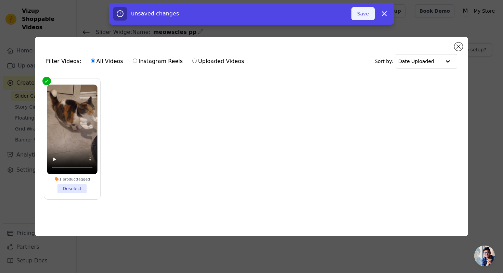
click at [359, 15] on button "Save" at bounding box center [362, 13] width 23 height 13
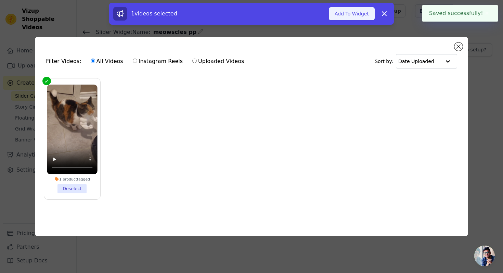
click at [349, 17] on button "Add To Widget" at bounding box center [352, 13] width 46 height 13
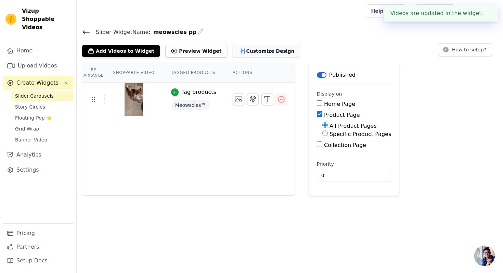
click at [233, 54] on button "Customize Design" at bounding box center [266, 51] width 67 height 12
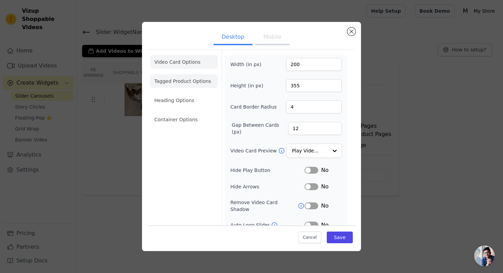
click at [199, 78] on li "Tagged Product Options" at bounding box center [183, 81] width 67 height 14
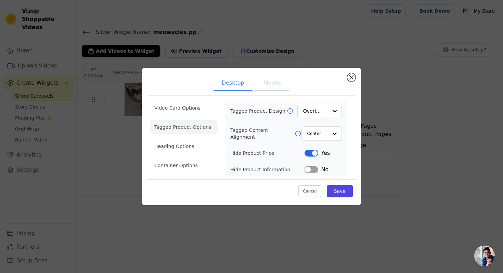
click at [268, 84] on button "Mobile" at bounding box center [272, 83] width 34 height 15
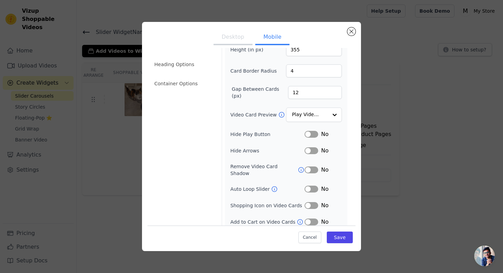
scroll to position [44, 0]
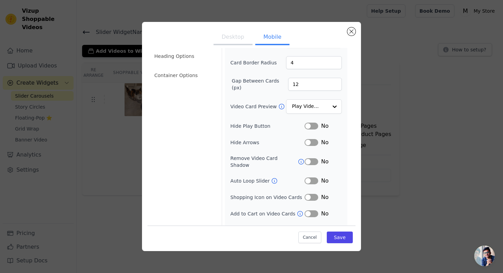
click at [315, 124] on button "Label" at bounding box center [312, 125] width 14 height 7
click at [312, 158] on button "Label" at bounding box center [312, 161] width 14 height 7
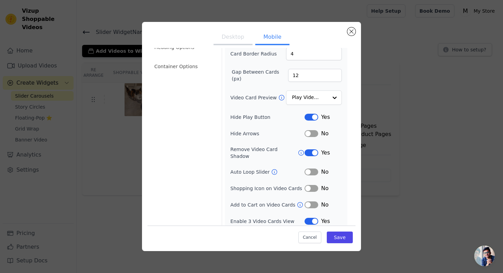
click at [311, 218] on button "Label" at bounding box center [312, 221] width 14 height 7
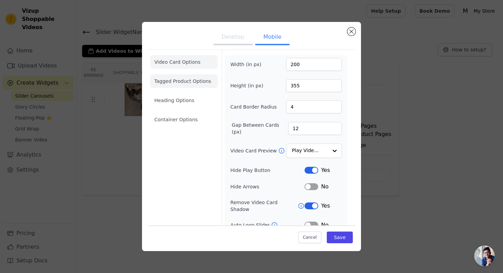
click at [176, 82] on li "Tagged Product Options" at bounding box center [183, 81] width 67 height 14
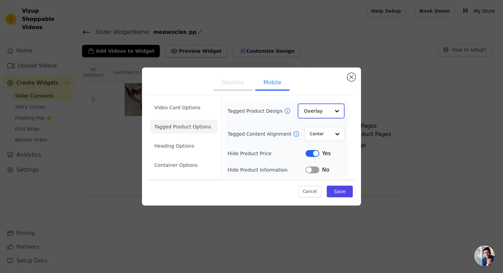
click at [319, 109] on input "Tagged Product Design" at bounding box center [317, 111] width 26 height 14
click at [319, 131] on input "Tagged Content Alignment" at bounding box center [320, 134] width 21 height 14
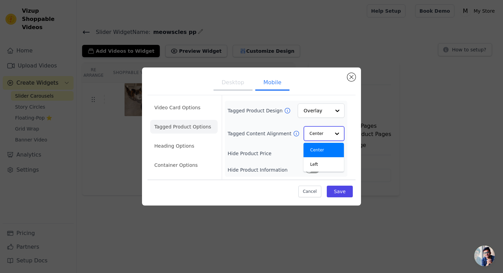
click at [319, 131] on input "Tagged Content Alignment" at bounding box center [320, 134] width 21 height 14
click at [313, 168] on button "Label" at bounding box center [313, 169] width 14 height 7
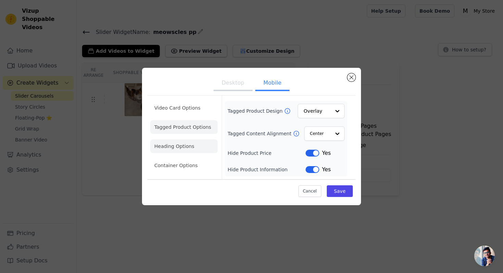
click at [161, 141] on li "Heading Options" at bounding box center [183, 146] width 67 height 14
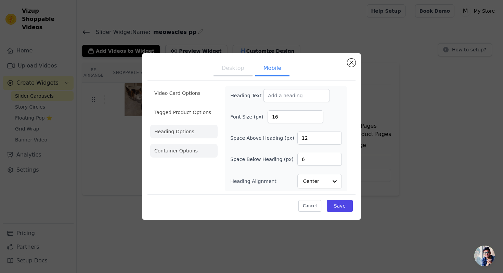
click at [181, 148] on li "Container Options" at bounding box center [183, 151] width 67 height 14
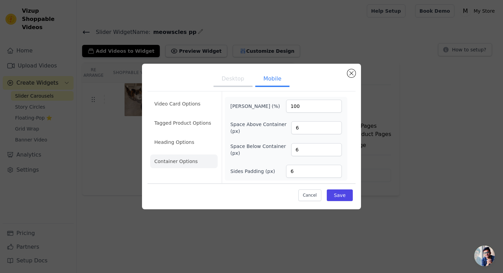
click at [189, 112] on ul "Video Card Options Tagged Product Options Heading Options Container Options" at bounding box center [183, 132] width 67 height 77
click at [193, 101] on li "Video Card Options" at bounding box center [183, 104] width 67 height 14
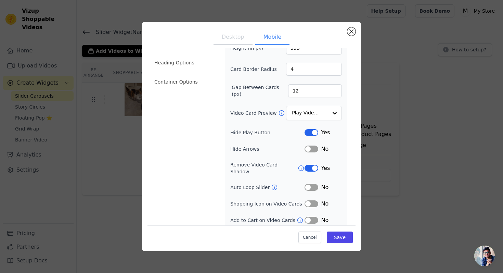
scroll to position [53, 0]
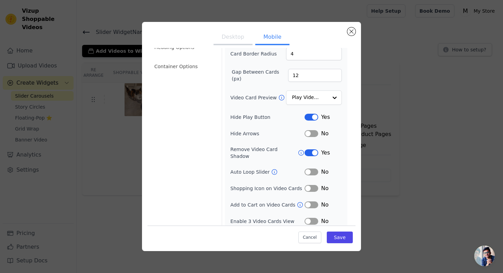
click at [313, 129] on div "No" at bounding box center [323, 133] width 37 height 8
click at [310, 132] on button "Label" at bounding box center [312, 133] width 14 height 7
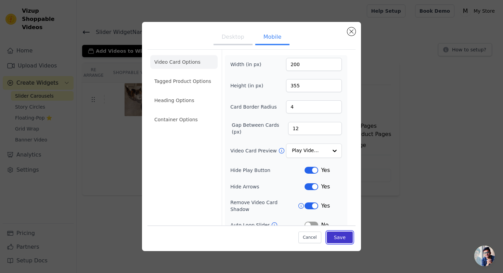
click at [334, 238] on button "Save" at bounding box center [340, 237] width 26 height 12
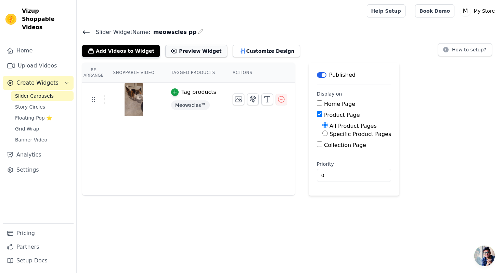
click at [202, 50] on button "Preview Widget" at bounding box center [196, 51] width 62 height 12
click at [262, 49] on button "Customize Design" at bounding box center [266, 51] width 67 height 12
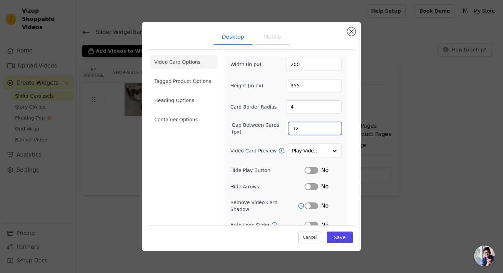
drag, startPoint x: 317, startPoint y: 125, endPoint x: 268, endPoint y: 125, distance: 49.3
click at [268, 125] on div "Gap Between Cards (px) 12" at bounding box center [286, 128] width 112 height 14
click at [295, 144] on input "Video Card Preview" at bounding box center [309, 151] width 35 height 14
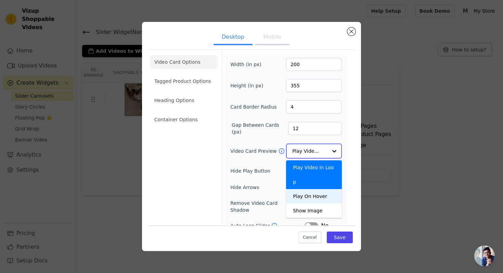
click at [298, 189] on div "Play On Hover" at bounding box center [314, 196] width 56 height 14
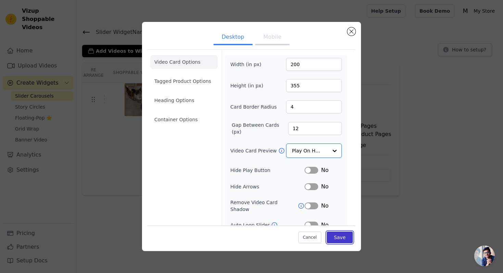
click at [342, 234] on button "Save" at bounding box center [340, 237] width 26 height 12
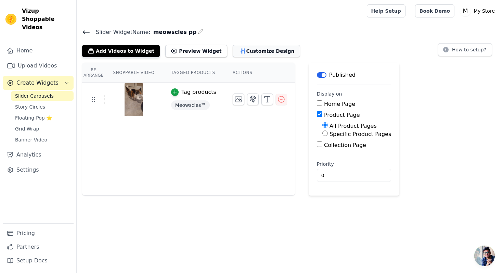
click at [237, 54] on button "Customize Design" at bounding box center [266, 51] width 67 height 12
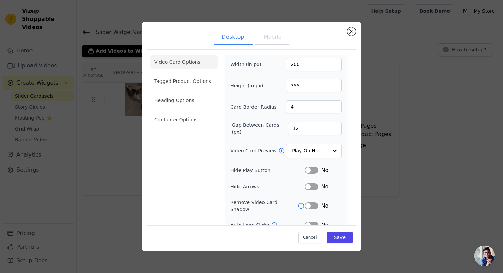
click at [273, 41] on button "Mobile" at bounding box center [272, 37] width 34 height 15
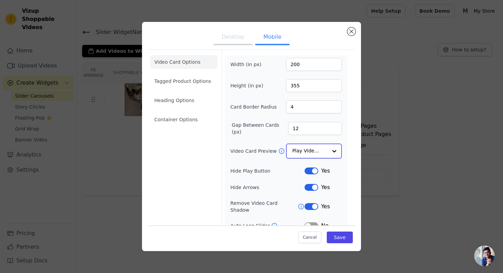
click at [298, 147] on input "Video Card Preview" at bounding box center [309, 151] width 35 height 14
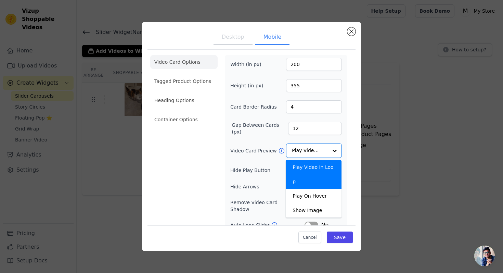
click at [232, 44] on button "Desktop" at bounding box center [232, 37] width 39 height 15
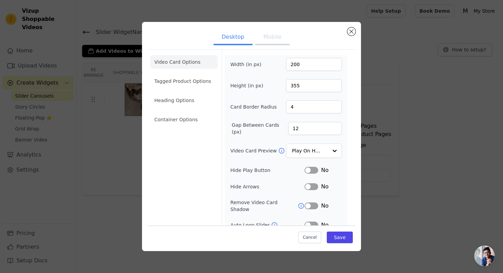
click at [260, 42] on button "Mobile" at bounding box center [272, 37] width 34 height 15
click at [284, 155] on div "Video Card Preview Play Video In Loop" at bounding box center [286, 150] width 112 height 14
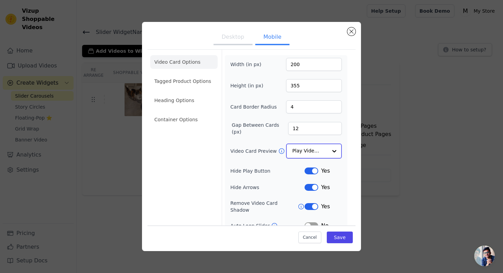
click at [296, 153] on input "Video Card Preview" at bounding box center [309, 151] width 35 height 14
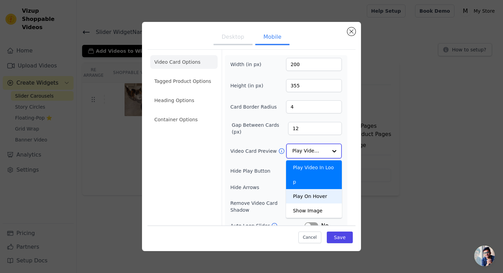
click at [294, 189] on div "Play On Hover" at bounding box center [314, 196] width 56 height 14
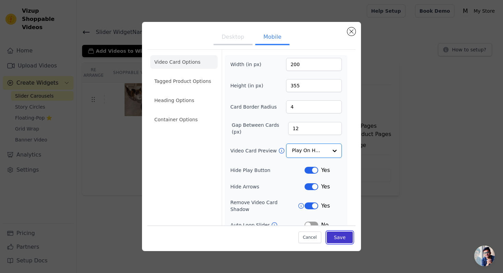
click at [347, 237] on button "Save" at bounding box center [340, 237] width 26 height 12
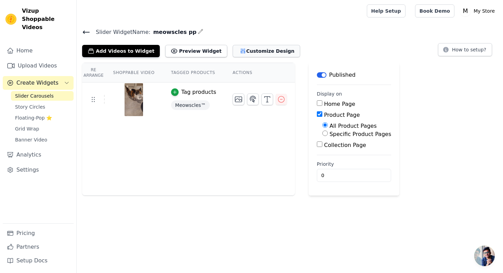
click at [234, 50] on button "Customize Design" at bounding box center [266, 51] width 67 height 12
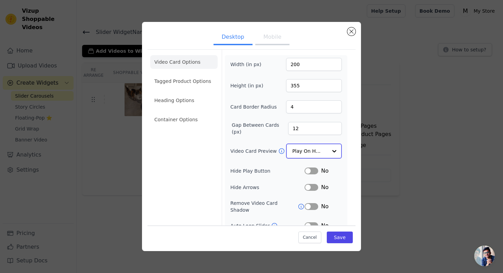
click at [314, 153] on input "Video Card Preview" at bounding box center [309, 151] width 35 height 14
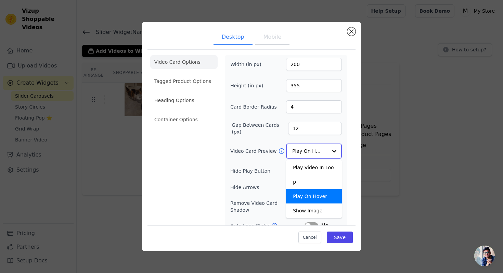
click at [309, 166] on div "Play Video In Loop" at bounding box center [314, 174] width 56 height 29
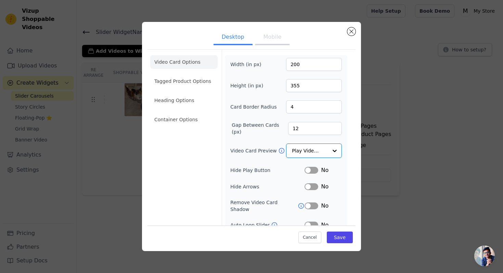
click at [271, 36] on button "Mobile" at bounding box center [272, 37] width 34 height 15
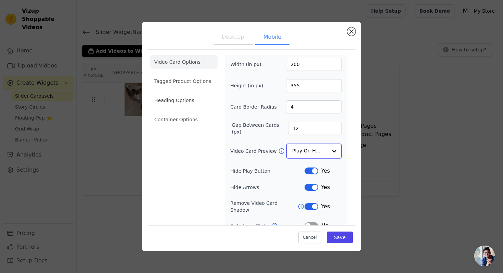
click at [299, 144] on input "Video Card Preview" at bounding box center [309, 151] width 35 height 14
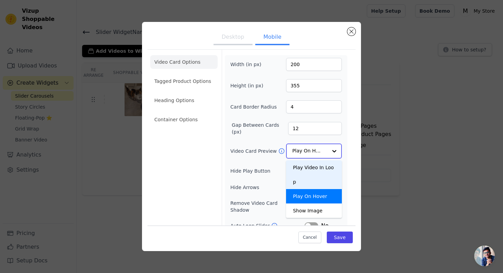
click at [300, 162] on div "Play Video In Loop" at bounding box center [314, 174] width 56 height 29
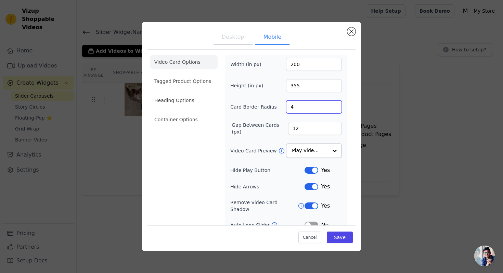
click at [315, 104] on input "4" at bounding box center [314, 106] width 56 height 13
click at [335, 106] on input "5" at bounding box center [314, 106] width 56 height 13
click at [335, 106] on input "6" at bounding box center [314, 106] width 56 height 13
click at [335, 106] on input "7" at bounding box center [314, 106] width 56 height 13
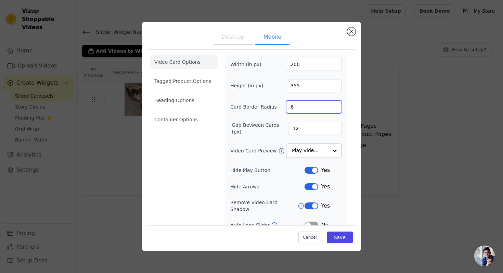
click at [336, 109] on input "6" at bounding box center [314, 106] width 56 height 13
click at [336, 109] on input "5" at bounding box center [314, 106] width 56 height 13
click at [336, 109] on input "4" at bounding box center [314, 106] width 56 height 13
click at [336, 109] on input "3" at bounding box center [314, 106] width 56 height 13
type input "2"
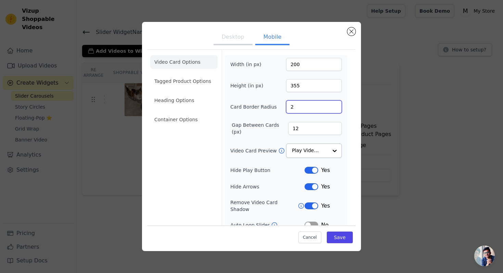
click at [336, 109] on input "2" at bounding box center [314, 106] width 56 height 13
drag, startPoint x: 316, startPoint y: 85, endPoint x: 288, endPoint y: 86, distance: 28.1
click at [288, 86] on input "355" at bounding box center [314, 85] width 56 height 13
type input "600"
click at [318, 61] on input "200" at bounding box center [314, 64] width 56 height 13
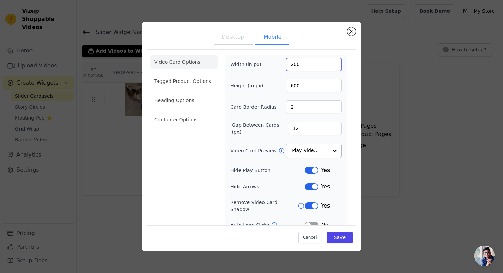
click at [318, 61] on input "200" at bounding box center [314, 64] width 56 height 13
type input "90450"
click at [343, 234] on button "Save" at bounding box center [340, 237] width 26 height 12
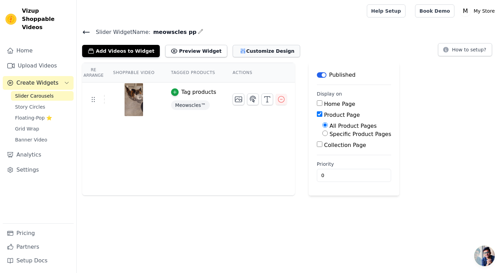
click at [245, 48] on button "Customize Design" at bounding box center [266, 51] width 67 height 12
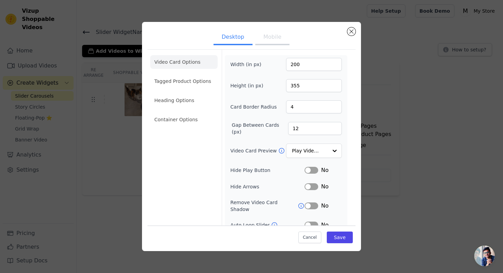
click at [275, 35] on button "Mobile" at bounding box center [272, 37] width 34 height 15
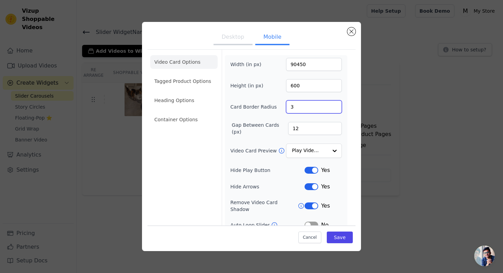
click at [335, 104] on input "3" at bounding box center [314, 106] width 56 height 13
type input "4"
click at [335, 104] on input "4" at bounding box center [314, 106] width 56 height 13
click at [317, 67] on input "90450" at bounding box center [314, 64] width 56 height 13
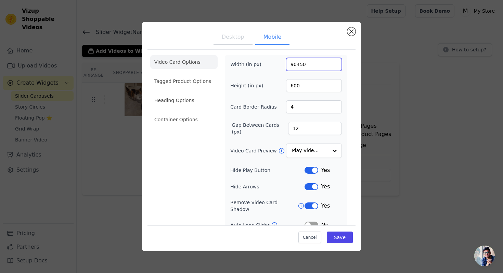
drag, startPoint x: 317, startPoint y: 67, endPoint x: 276, endPoint y: 67, distance: 40.4
click at [276, 67] on div "Width (in px) 90450" at bounding box center [286, 64] width 112 height 13
type input "450"
click at [337, 235] on button "Save" at bounding box center [340, 237] width 26 height 12
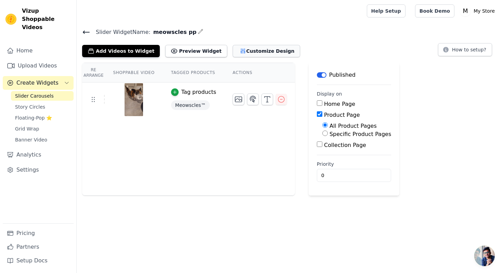
click at [249, 53] on button "Customize Design" at bounding box center [266, 51] width 67 height 12
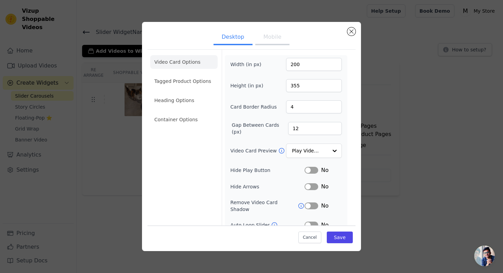
click at [274, 42] on button "Mobile" at bounding box center [272, 37] width 34 height 15
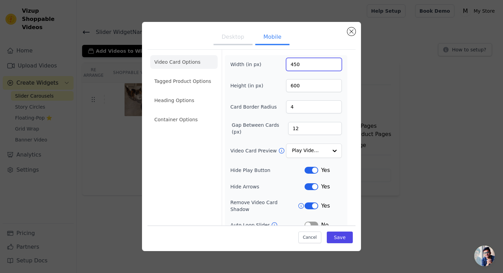
click at [314, 66] on input "450" at bounding box center [314, 64] width 56 height 13
drag, startPoint x: 314, startPoint y: 66, endPoint x: 306, endPoint y: 66, distance: 8.9
click at [306, 66] on input "450" at bounding box center [314, 64] width 56 height 13
type input "325"
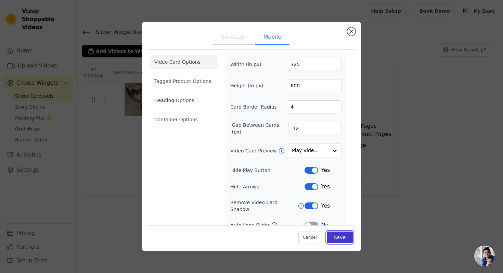
click at [337, 241] on button "Save" at bounding box center [340, 237] width 26 height 12
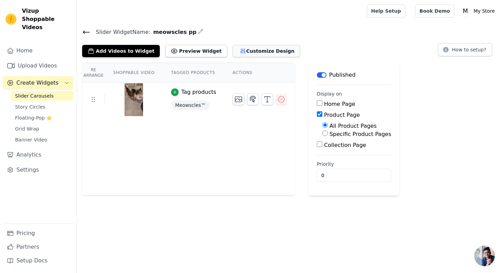
click at [255, 55] on button "Customize Design" at bounding box center [266, 51] width 67 height 12
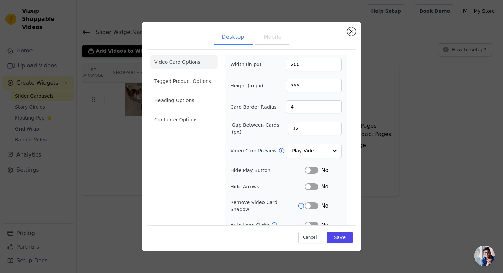
click at [274, 33] on button "Mobile" at bounding box center [272, 37] width 34 height 15
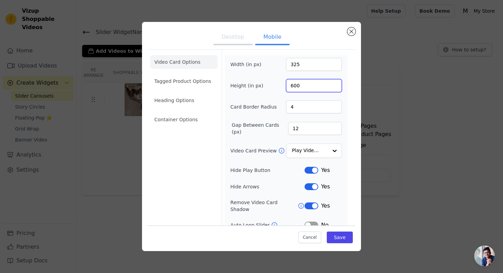
click at [307, 84] on input "600" at bounding box center [314, 85] width 56 height 13
drag, startPoint x: 307, startPoint y: 84, endPoint x: 285, endPoint y: 86, distance: 21.7
click at [285, 86] on div "Height (in px) 600" at bounding box center [286, 85] width 112 height 13
type input "400"
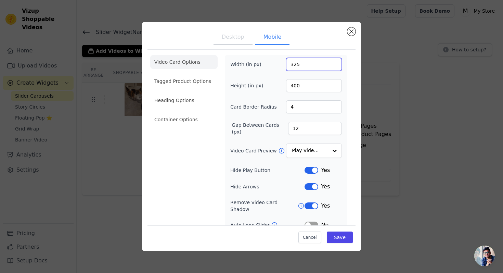
click at [310, 59] on input "325" at bounding box center [314, 64] width 56 height 13
type input "360"
click at [338, 243] on div "Cancel Save" at bounding box center [251, 235] width 208 height 21
click at [338, 240] on button "Save" at bounding box center [340, 237] width 26 height 12
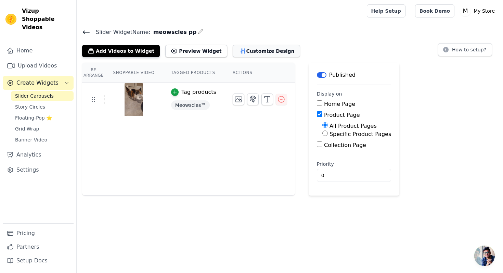
click at [246, 50] on button "Customize Design" at bounding box center [266, 51] width 67 height 12
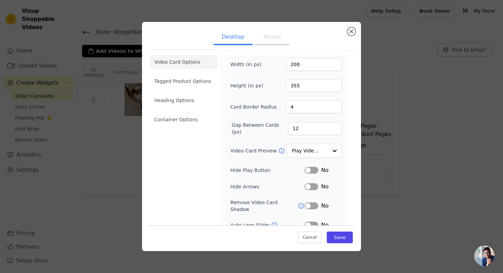
click at [276, 37] on button "Mobile" at bounding box center [272, 37] width 34 height 15
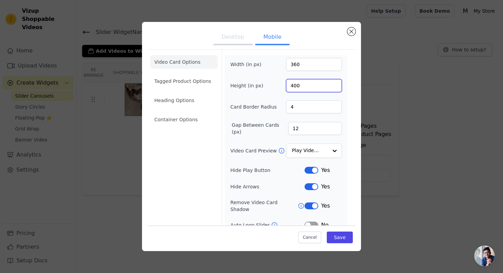
click at [313, 85] on input "400" at bounding box center [314, 85] width 56 height 13
drag, startPoint x: 313, startPoint y: 85, endPoint x: 287, endPoint y: 84, distance: 26.7
click at [287, 84] on input "400" at bounding box center [314, 85] width 56 height 13
type input "500"
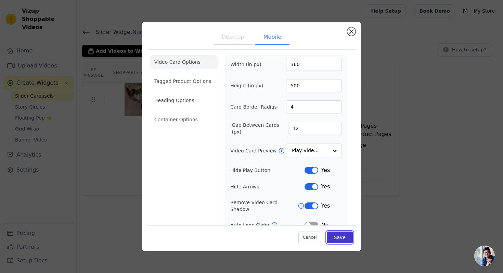
click at [339, 243] on button "Save" at bounding box center [340, 237] width 26 height 12
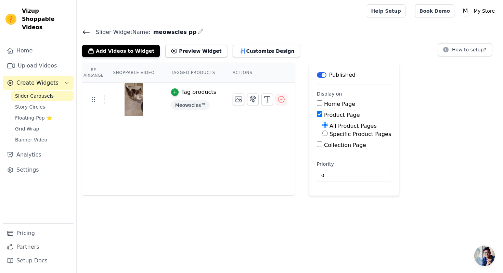
click at [130, 107] on img at bounding box center [133, 99] width 19 height 33
click at [233, 48] on button "Customize Design" at bounding box center [266, 51] width 67 height 12
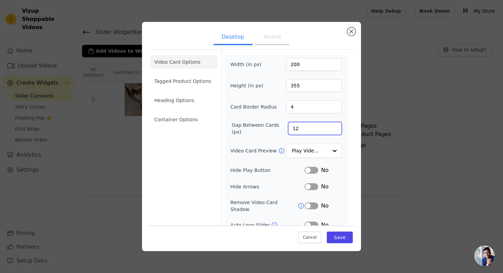
click at [305, 129] on input "12" at bounding box center [315, 128] width 54 height 13
click at [266, 40] on button "Mobile" at bounding box center [272, 37] width 34 height 15
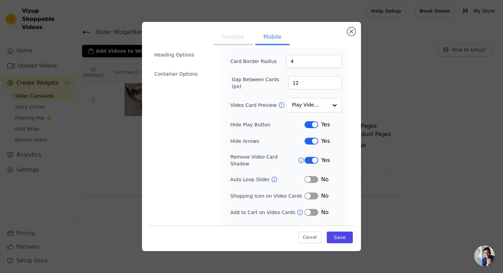
scroll to position [53, 0]
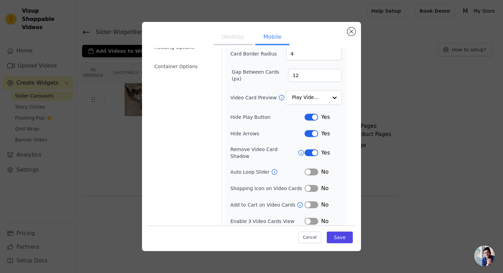
click at [311, 132] on button "Label" at bounding box center [312, 133] width 14 height 7
click at [310, 218] on button "Label" at bounding box center [312, 221] width 14 height 7
click at [342, 237] on button "Save" at bounding box center [340, 237] width 26 height 12
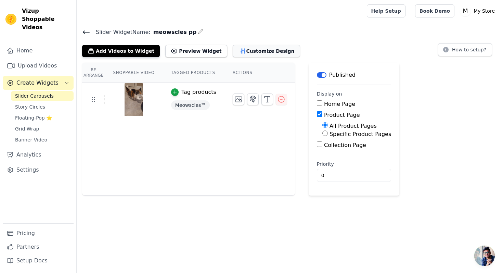
click at [240, 48] on button "Customize Design" at bounding box center [266, 51] width 67 height 12
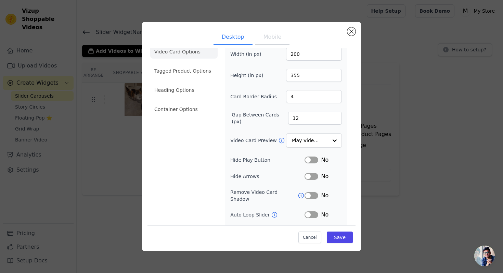
scroll to position [4, 0]
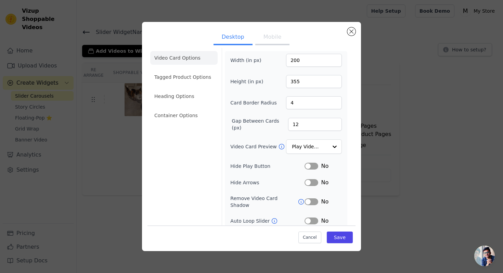
click at [281, 38] on button "Mobile" at bounding box center [272, 37] width 34 height 15
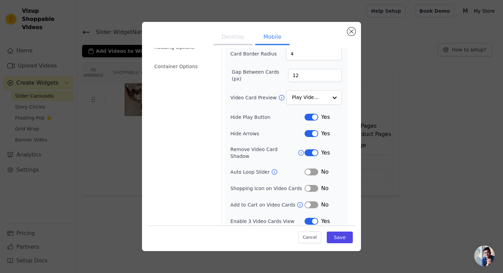
click at [311, 218] on button "Label" at bounding box center [312, 221] width 14 height 7
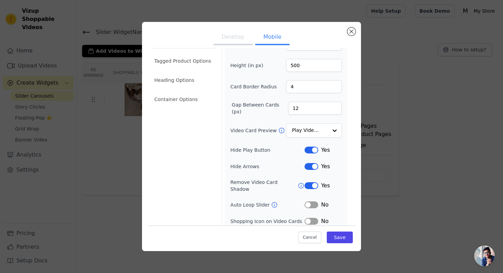
scroll to position [0, 0]
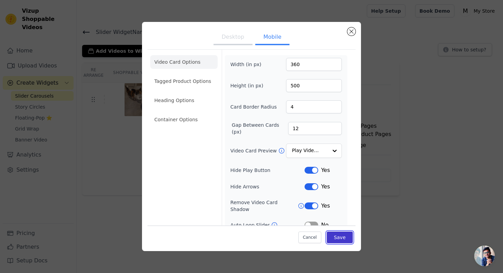
click at [342, 237] on button "Save" at bounding box center [340, 237] width 26 height 12
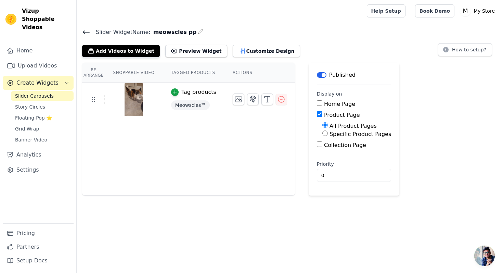
click at [133, 92] on img at bounding box center [133, 99] width 19 height 33
click at [140, 75] on th "Shoppable Video" at bounding box center [134, 73] width 58 height 20
click at [189, 55] on button "Preview Widget" at bounding box center [196, 51] width 62 height 12
click at [96, 98] on icon at bounding box center [93, 99] width 8 height 8
click at [278, 96] on icon "button" at bounding box center [281, 99] width 6 height 6
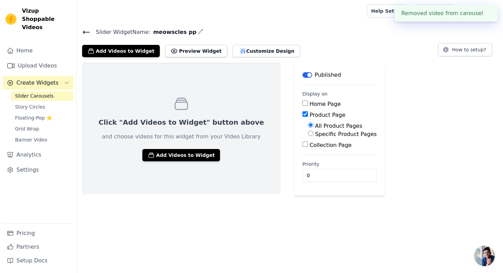
click at [176, 169] on div "Click "Add Videos to Widget" button above and choose videos for this widget fro…" at bounding box center [181, 128] width 198 height 131
click at [179, 158] on button "Add Videos to Widget" at bounding box center [181, 155] width 78 height 12
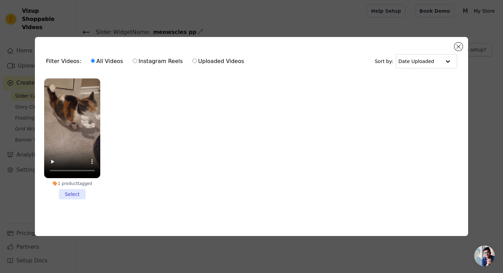
click at [193, 61] on label "Uploaded Videos" at bounding box center [218, 61] width 52 height 9
click at [193, 61] on input "Uploaded Videos" at bounding box center [194, 61] width 4 height 4
radio input "true"
click at [102, 60] on label "All Videos" at bounding box center [106, 61] width 33 height 9
click at [95, 60] on input "All Videos" at bounding box center [93, 61] width 4 height 4
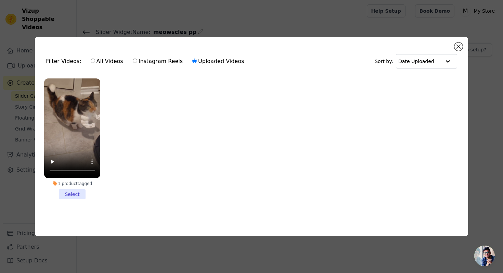
radio input "true"
click at [454, 44] on div "Filter Videos: All Videos Instagram Reels Uploaded Videos Sort by: Date Uploade…" at bounding box center [251, 136] width 433 height 199
click at [460, 46] on button "Close modal" at bounding box center [458, 46] width 8 height 8
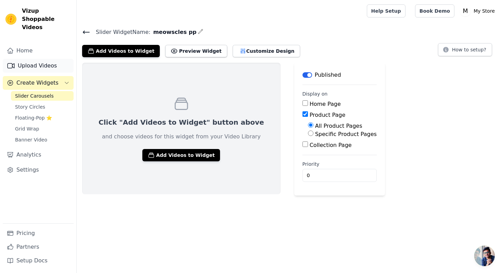
click at [49, 59] on link "Upload Videos" at bounding box center [38, 66] width 71 height 14
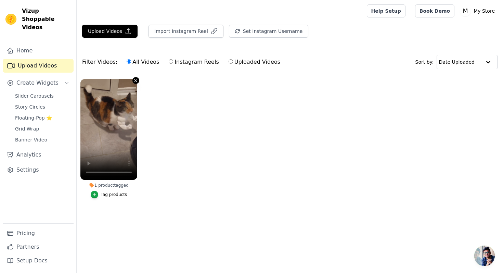
click at [135, 81] on icon "button" at bounding box center [135, 80] width 3 height 3
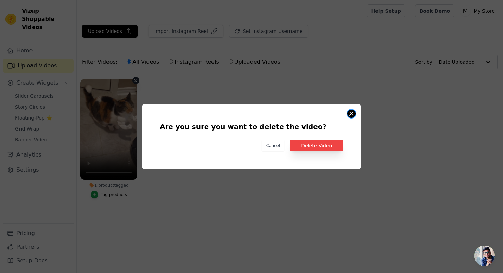
click at [353, 111] on button "Are you sure you want to delete the video? Cancel Delete Video 1 product tagged…" at bounding box center [351, 113] width 8 height 8
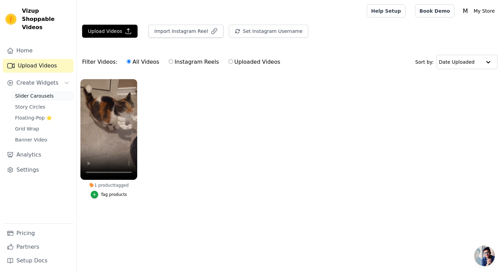
click at [39, 92] on span "Slider Carousels" at bounding box center [34, 95] width 39 height 7
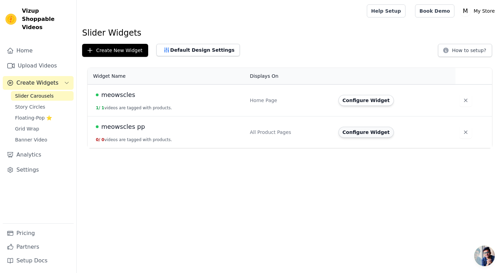
click at [362, 133] on button "Configure Widget" at bounding box center [365, 132] width 55 height 11
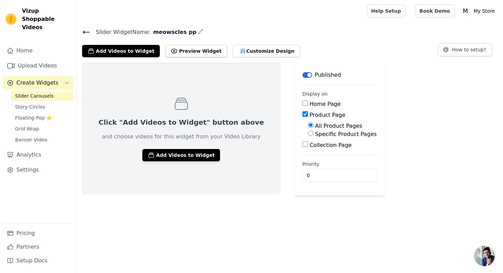
click at [178, 147] on div "Click "Add Videos to Widget" button above and choose videos for this widget fro…" at bounding box center [181, 128] width 198 height 131
click at [172, 155] on button "Add Videos to Widget" at bounding box center [181, 155] width 78 height 12
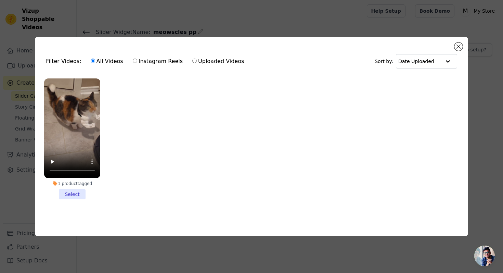
click at [72, 193] on li "1 product tagged Select" at bounding box center [72, 138] width 56 height 121
click at [0, 0] on input "1 product tagged Select" at bounding box center [0, 0] width 0 height 0
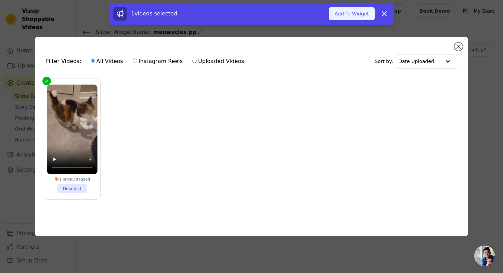
click at [356, 15] on button "Add To Widget" at bounding box center [352, 13] width 46 height 13
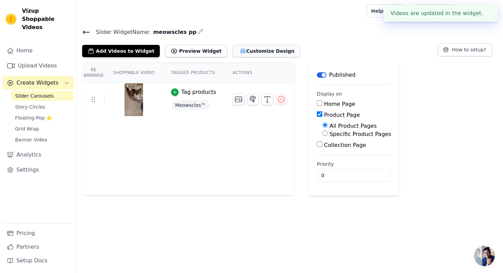
click at [236, 47] on button "Customize Design" at bounding box center [266, 51] width 67 height 12
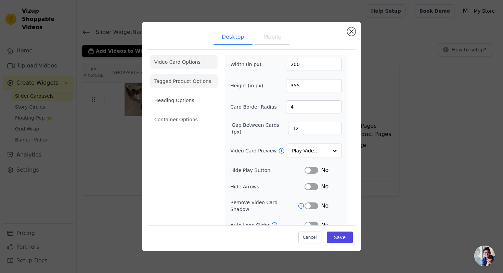
click at [200, 75] on li "Tagged Product Options" at bounding box center [183, 81] width 67 height 14
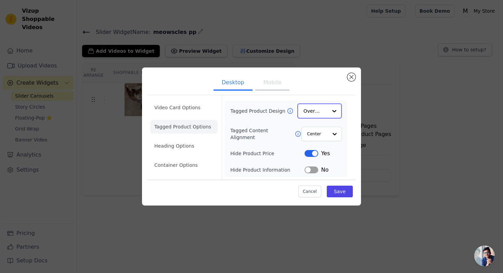
click at [326, 113] on input "Tagged Product Design" at bounding box center [315, 111] width 24 height 14
click at [313, 168] on button "Label" at bounding box center [312, 169] width 14 height 7
click at [170, 144] on li "Heading Options" at bounding box center [183, 146] width 67 height 14
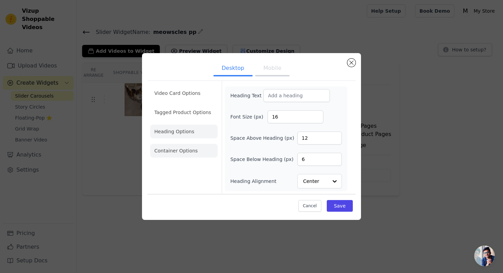
click at [168, 149] on li "Container Options" at bounding box center [183, 151] width 67 height 14
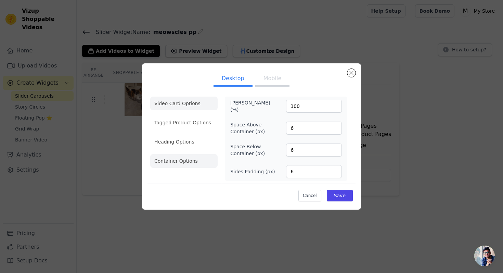
click at [191, 102] on li "Video Card Options" at bounding box center [183, 103] width 67 height 14
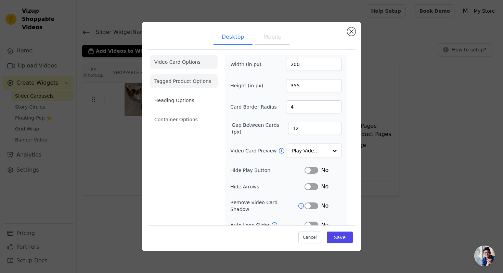
click at [191, 85] on li "Tagged Product Options" at bounding box center [183, 81] width 67 height 14
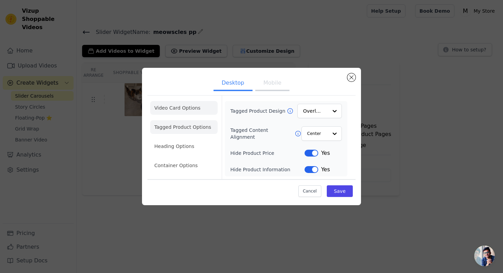
click at [174, 105] on li "Video Card Options" at bounding box center [183, 108] width 67 height 14
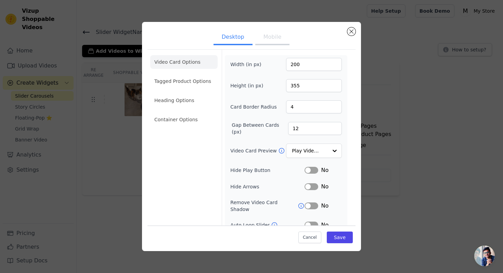
click at [274, 38] on button "Mobile" at bounding box center [272, 37] width 34 height 15
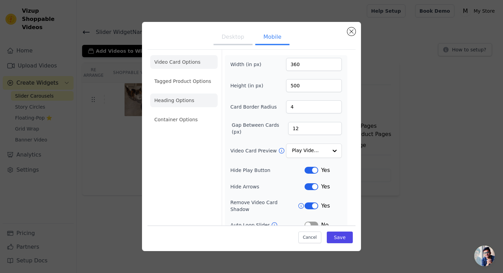
click at [181, 100] on li "Heading Options" at bounding box center [183, 100] width 67 height 14
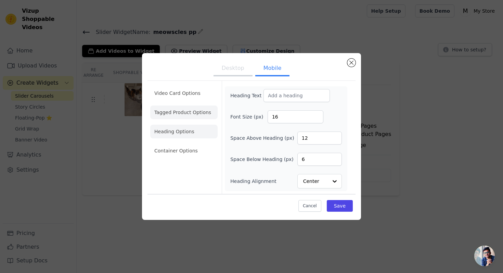
click at [182, 107] on li "Tagged Product Options" at bounding box center [183, 112] width 67 height 14
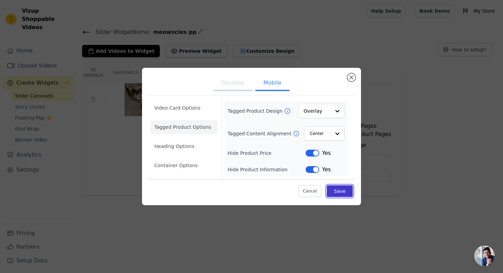
click at [347, 193] on button "Save" at bounding box center [340, 191] width 26 height 12
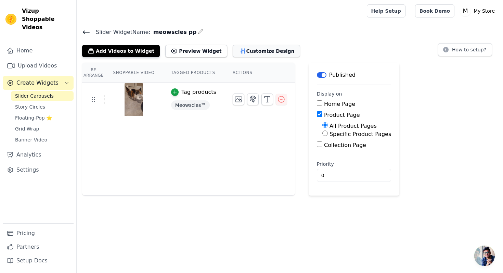
click at [244, 56] on button "Customize Design" at bounding box center [266, 51] width 67 height 12
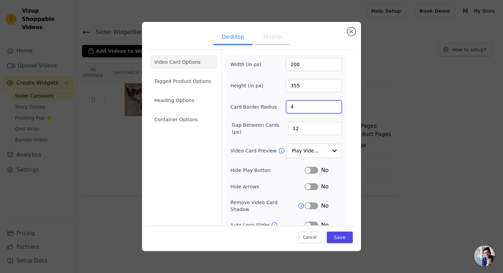
click at [314, 107] on input "4" at bounding box center [314, 106] width 56 height 13
click at [260, 41] on button "Mobile" at bounding box center [272, 37] width 34 height 15
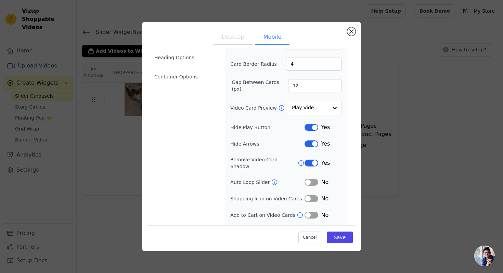
scroll to position [53, 0]
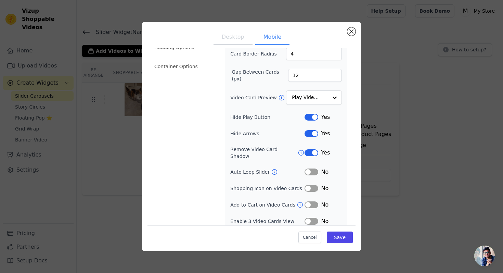
click at [314, 168] on button "Label" at bounding box center [312, 171] width 14 height 7
click at [335, 235] on button "Save" at bounding box center [340, 237] width 26 height 12
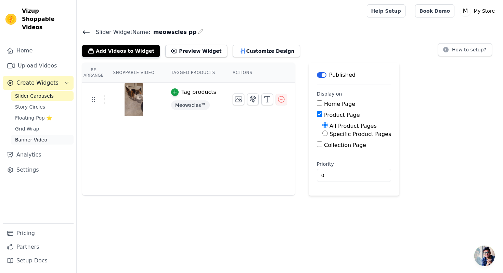
click at [37, 136] on span "Banner Video" at bounding box center [31, 139] width 32 height 7
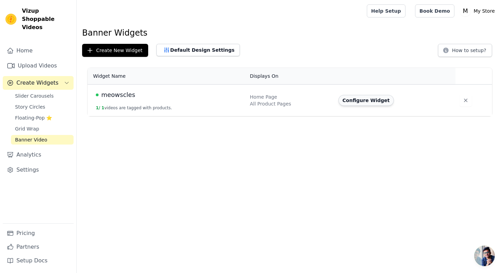
click at [357, 100] on button "Configure Widget" at bounding box center [365, 100] width 55 height 11
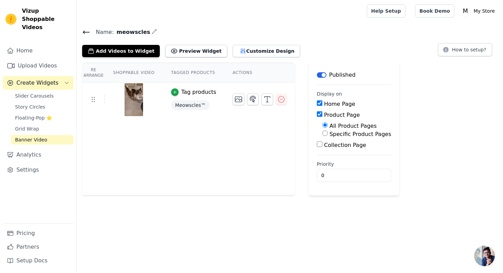
click at [318, 102] on input "Home Page" at bounding box center [319, 102] width 5 height 5
checkbox input "false"
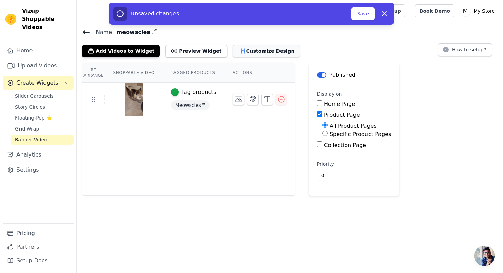
click at [253, 52] on button "Customize Design" at bounding box center [266, 51] width 67 height 12
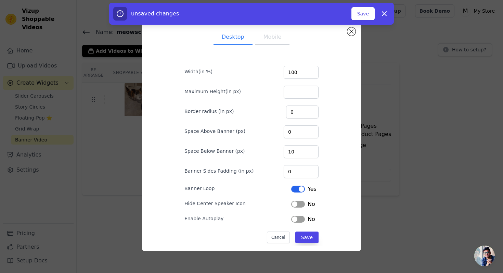
click at [263, 42] on button "Mobile" at bounding box center [272, 37] width 34 height 15
click at [312, 88] on input "Maximum Height(in px)" at bounding box center [301, 92] width 35 height 13
click at [311, 74] on input "100" at bounding box center [301, 72] width 35 height 13
type input "75"
click at [309, 236] on button "Save" at bounding box center [306, 237] width 23 height 12
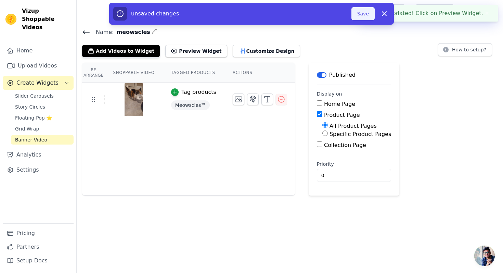
click at [358, 17] on button "Save" at bounding box center [362, 13] width 23 height 13
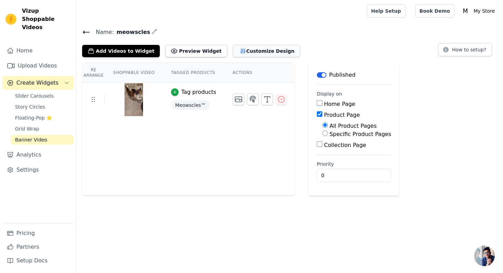
click at [233, 54] on button "Customize Design" at bounding box center [266, 51] width 67 height 12
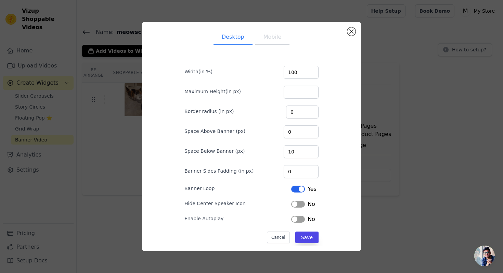
click at [281, 34] on button "Mobile" at bounding box center [272, 37] width 34 height 15
click at [303, 71] on input "75" at bounding box center [301, 72] width 35 height 13
type input "7"
type input "100"
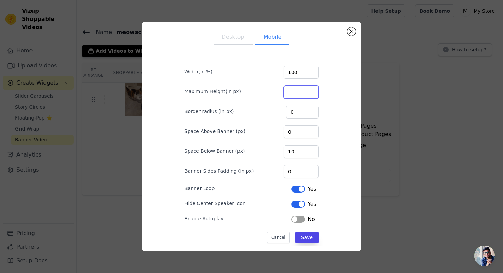
click at [297, 88] on input "Maximum Height(in px)" at bounding box center [301, 92] width 35 height 13
click at [310, 93] on input "100" at bounding box center [301, 92] width 35 height 13
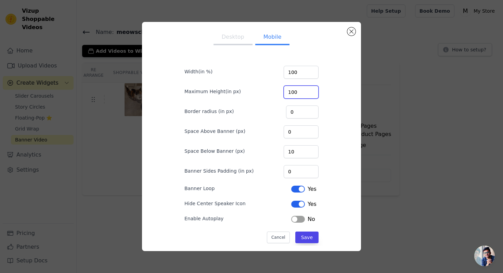
click at [311, 93] on input "100" at bounding box center [301, 92] width 35 height 13
click at [313, 89] on input "101" at bounding box center [301, 92] width 35 height 13
click at [313, 89] on input "102" at bounding box center [301, 92] width 35 height 13
click at [313, 89] on input "103" at bounding box center [301, 92] width 35 height 13
click at [313, 89] on input "104" at bounding box center [301, 92] width 35 height 13
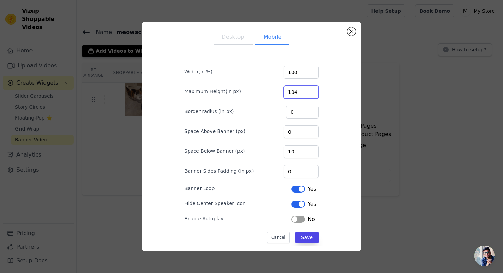
drag, startPoint x: 305, startPoint y: 93, endPoint x: 298, endPoint y: 93, distance: 6.5
click at [298, 93] on input "104" at bounding box center [301, 92] width 35 height 13
type input "1100"
click at [306, 233] on button "Save" at bounding box center [306, 237] width 23 height 12
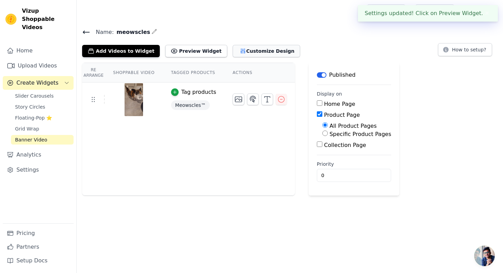
click at [260, 55] on button "Customize Design" at bounding box center [266, 51] width 67 height 12
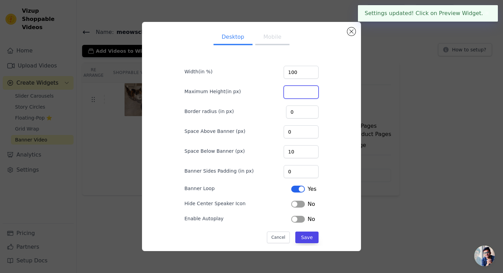
click at [303, 96] on input "Maximum Height(in px)" at bounding box center [301, 92] width 35 height 13
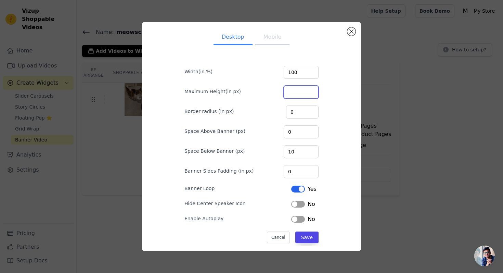
type input "9"
type input "75"
click at [309, 243] on form "Width(in %) 100 Maximum Height(in px) 75 Border radius (in px) 0 Space Above Ba…" at bounding box center [251, 150] width 145 height 195
click at [311, 237] on button "Save" at bounding box center [306, 237] width 23 height 12
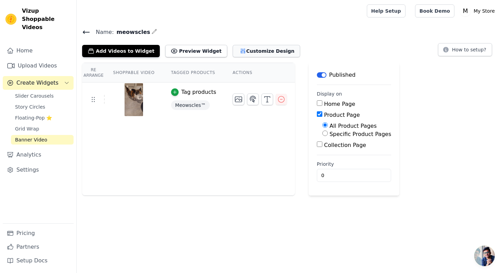
click at [236, 50] on button "Customize Design" at bounding box center [266, 51] width 67 height 12
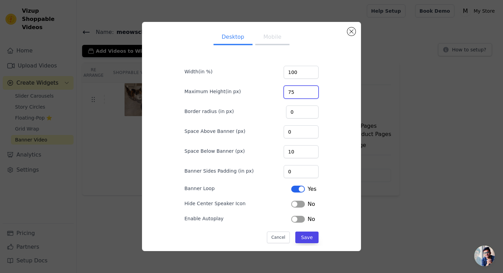
click at [306, 92] on input "75" at bounding box center [301, 92] width 35 height 13
drag, startPoint x: 306, startPoint y: 92, endPoint x: 295, endPoint y: 92, distance: 10.3
click at [295, 92] on input "75" at bounding box center [301, 92] width 35 height 13
type input "40"
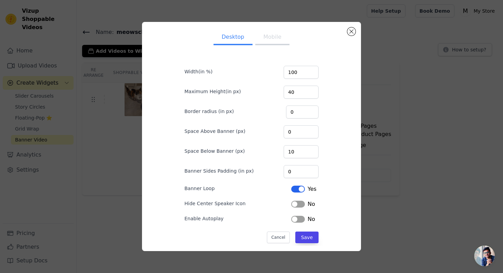
click at [264, 39] on button "Mobile" at bounding box center [272, 37] width 34 height 15
drag, startPoint x: 306, startPoint y: 91, endPoint x: 291, endPoint y: 91, distance: 15.4
click at [291, 91] on div "Maximum Height(in px) 1100" at bounding box center [251, 91] width 134 height 14
type input "50"
click at [306, 235] on button "Save" at bounding box center [306, 237] width 23 height 12
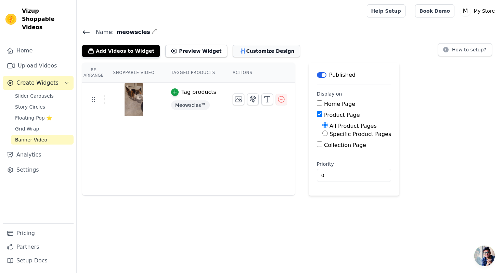
click at [233, 54] on button "Customize Design" at bounding box center [266, 51] width 67 height 12
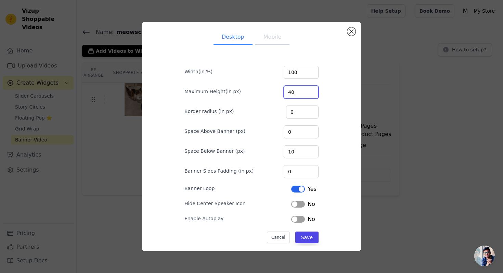
click at [303, 96] on input "40" at bounding box center [301, 92] width 35 height 13
type input "4"
type input "250"
click at [273, 37] on button "Mobile" at bounding box center [272, 37] width 34 height 15
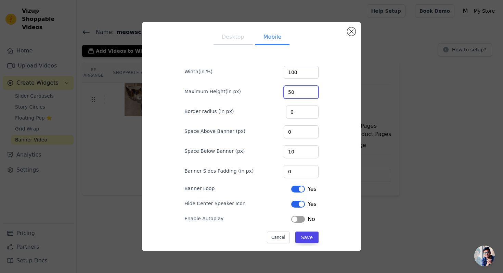
click at [302, 88] on input "50" at bounding box center [301, 92] width 35 height 13
type input "250"
click at [307, 239] on button "Save" at bounding box center [306, 237] width 23 height 12
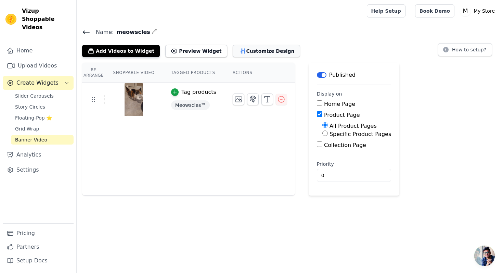
click at [235, 50] on button "Customize Design" at bounding box center [266, 51] width 67 height 12
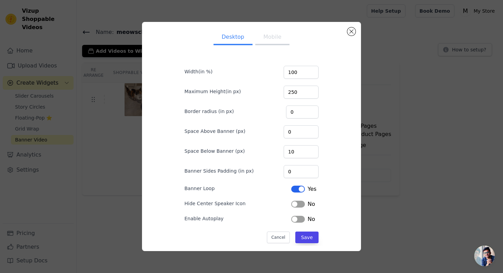
click at [268, 42] on button "Mobile" at bounding box center [272, 37] width 34 height 15
click at [307, 90] on input "250" at bounding box center [301, 92] width 35 height 13
drag, startPoint x: 307, startPoint y: 90, endPoint x: 293, endPoint y: 90, distance: 13.3
click at [293, 90] on input "250" at bounding box center [301, 92] width 35 height 13
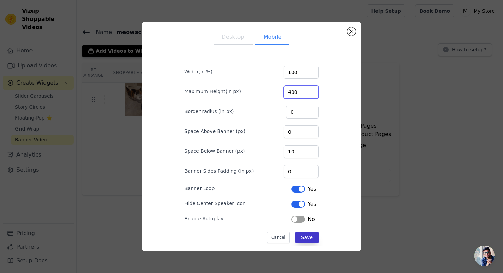
type input "400"
click at [307, 240] on button "Save" at bounding box center [306, 237] width 23 height 12
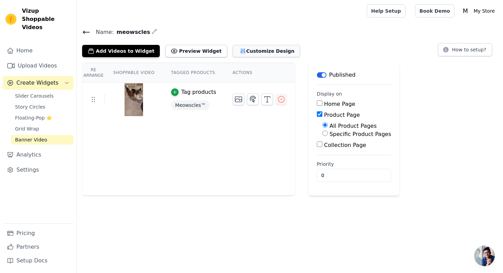
click at [246, 53] on button "Customize Design" at bounding box center [266, 51] width 67 height 12
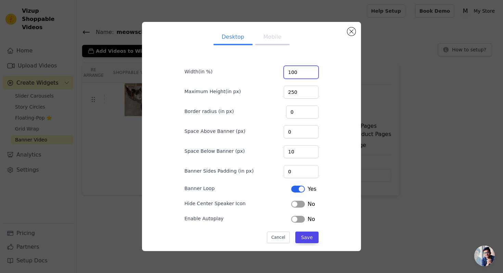
click at [307, 75] on input "100" at bounding box center [301, 72] width 35 height 13
drag, startPoint x: 307, startPoint y: 75, endPoint x: 300, endPoint y: 75, distance: 6.2
click at [300, 75] on input "100" at bounding box center [301, 72] width 35 height 13
type input "150"
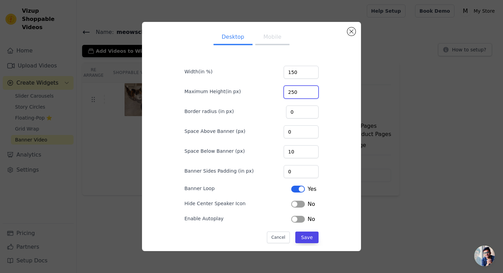
click at [307, 94] on input "250" at bounding box center [301, 92] width 35 height 13
type input "275"
click at [310, 242] on button "Save" at bounding box center [306, 237] width 23 height 12
click at [272, 38] on button "Mobile" at bounding box center [272, 37] width 34 height 15
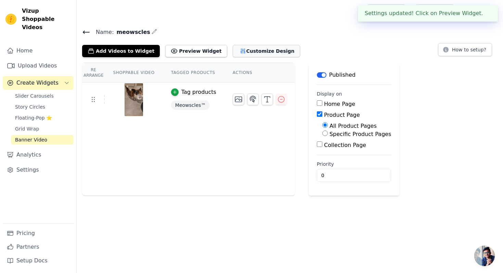
click at [258, 47] on button "Customize Design" at bounding box center [266, 51] width 67 height 12
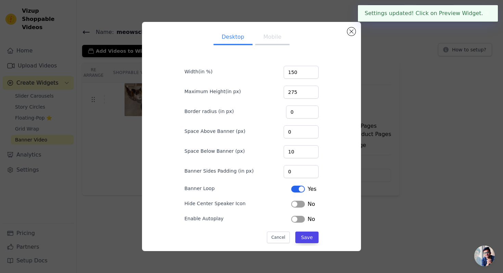
click at [276, 39] on button "Mobile" at bounding box center [272, 37] width 34 height 15
click at [305, 71] on input "100" at bounding box center [301, 72] width 35 height 13
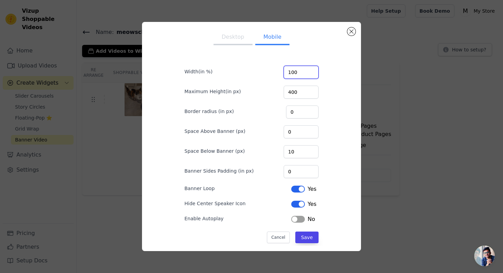
drag, startPoint x: 305, startPoint y: 71, endPoint x: 297, endPoint y: 71, distance: 8.6
click at [297, 71] on input "100" at bounding box center [301, 72] width 35 height 13
type input "200"
click at [307, 239] on button "Save" at bounding box center [306, 237] width 23 height 12
